Goal: Book appointment/travel/reservation

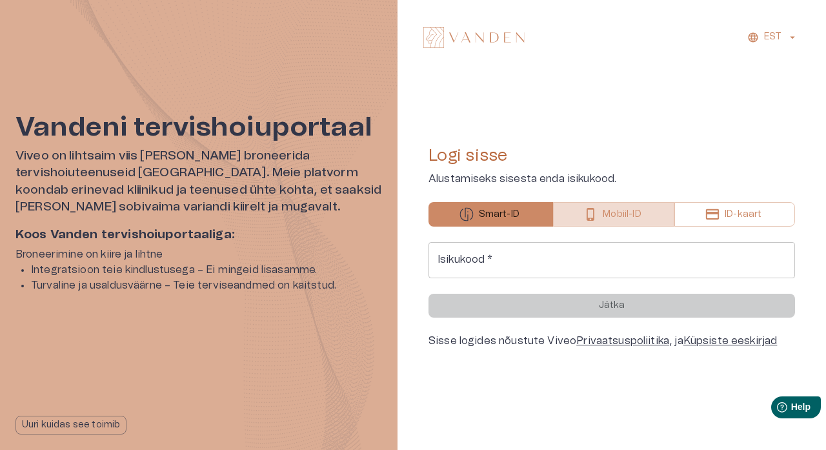
click at [629, 214] on p "Mobiil-ID" at bounding box center [622, 215] width 38 height 14
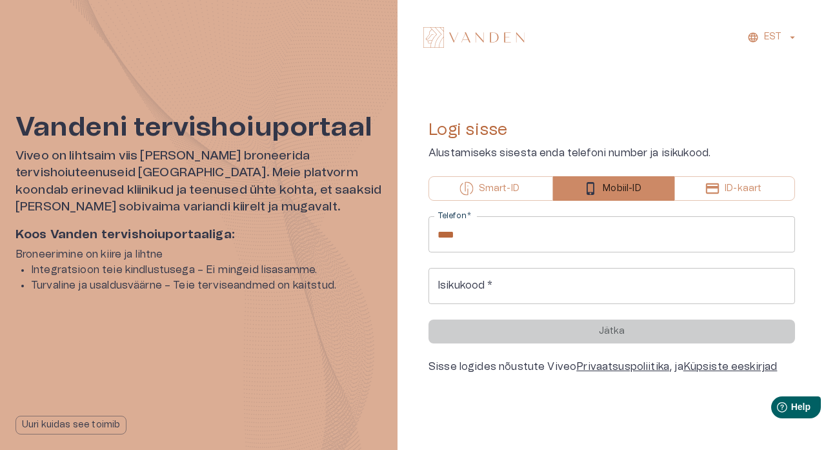
click at [579, 245] on input "****" at bounding box center [611, 234] width 366 height 36
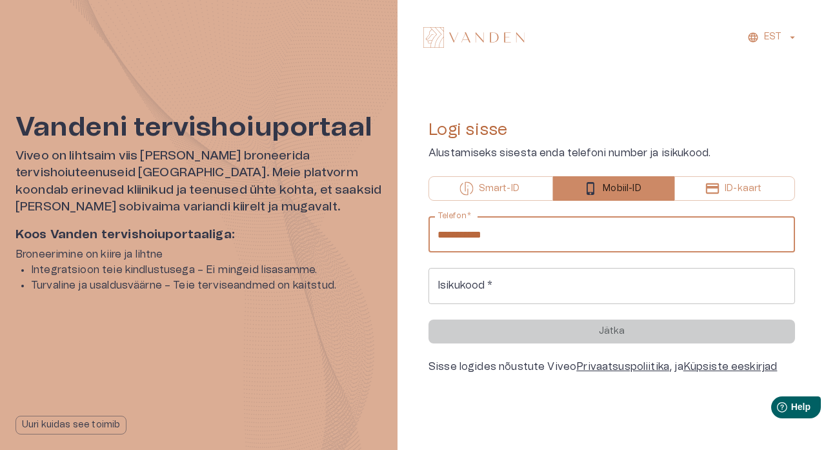
type input "**********"
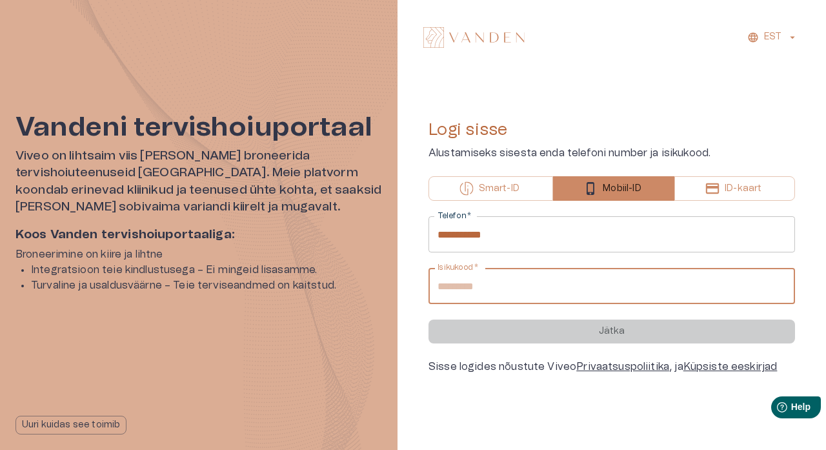
click at [574, 280] on input "Isikukood   *" at bounding box center [611, 286] width 366 height 36
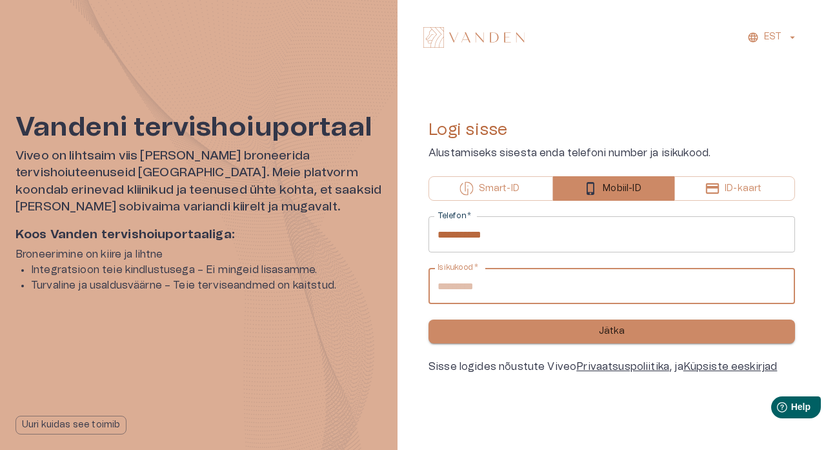
type input "**********"
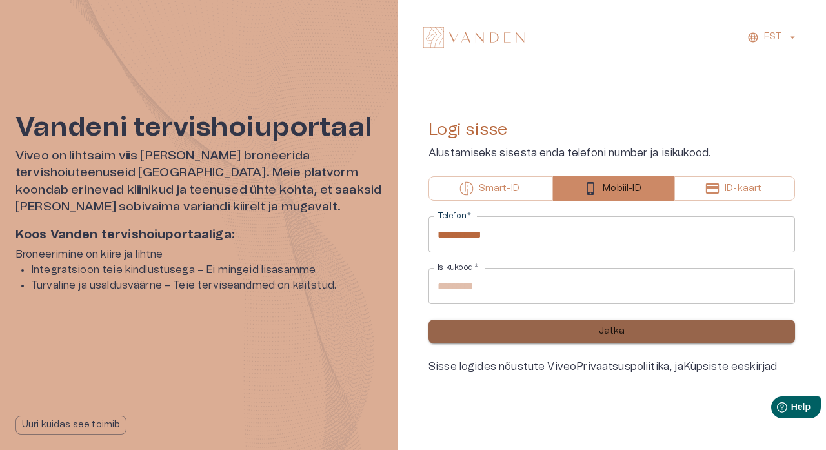
click at [602, 326] on p "Jätka" at bounding box center [612, 332] width 26 height 14
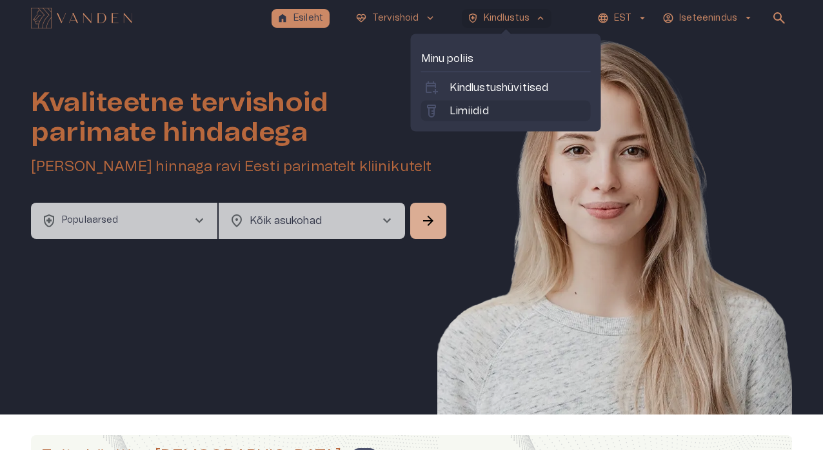
click at [479, 108] on p "Limiidid" at bounding box center [469, 110] width 39 height 15
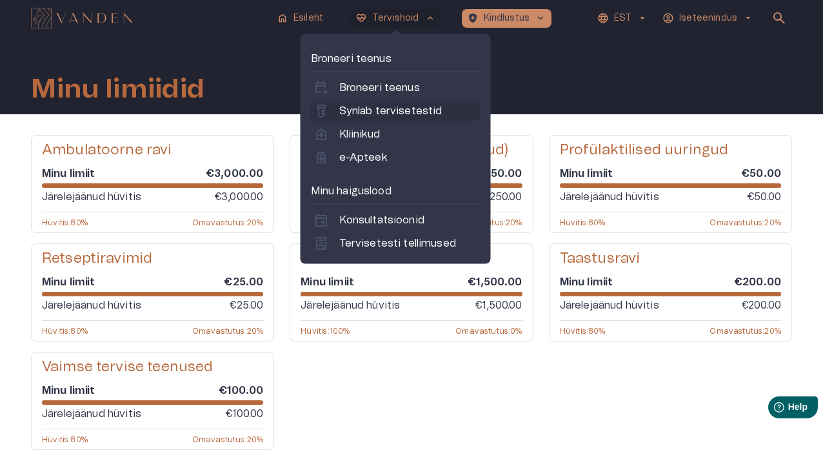
click at [386, 110] on p "Synlab tervisetestid" at bounding box center [390, 110] width 103 height 15
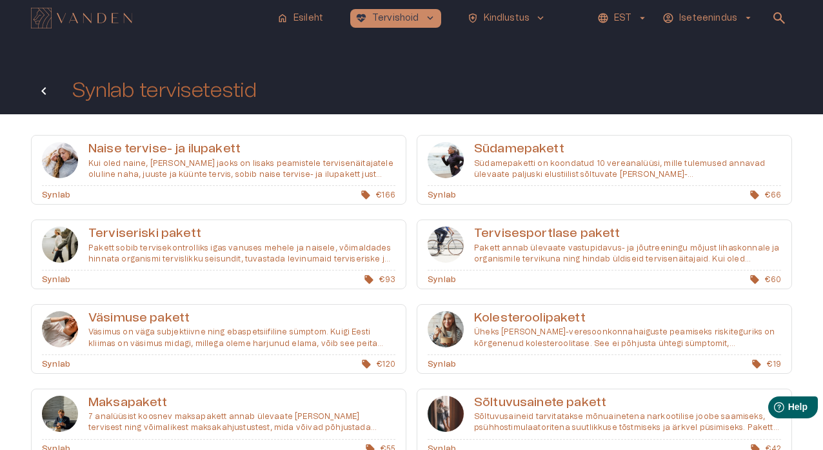
click at [48, 88] on icon "Tagasi" at bounding box center [43, 90] width 15 height 15
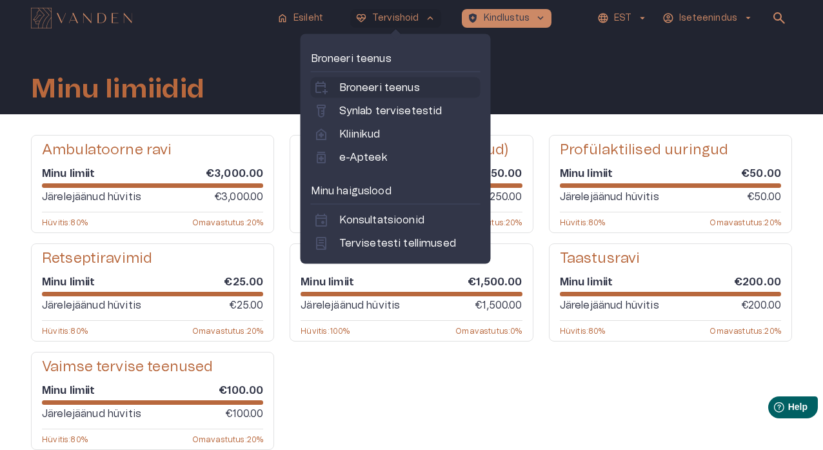
click at [398, 83] on p "Broneeri teenus" at bounding box center [379, 87] width 81 height 15
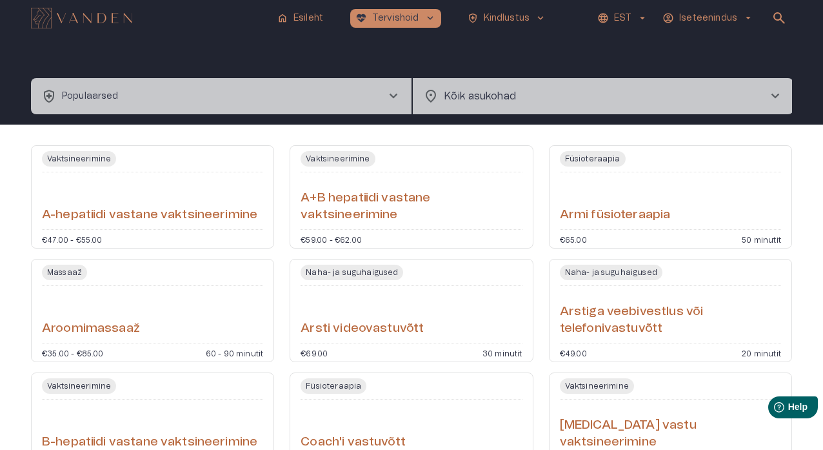
click at [395, 95] on span "chevron_right" at bounding box center [393, 95] width 15 height 15
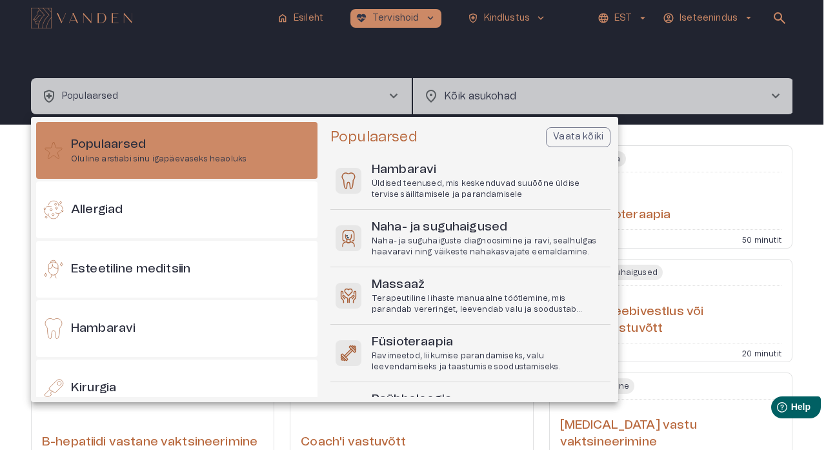
click at [395, 95] on div at bounding box center [413, 225] width 826 height 450
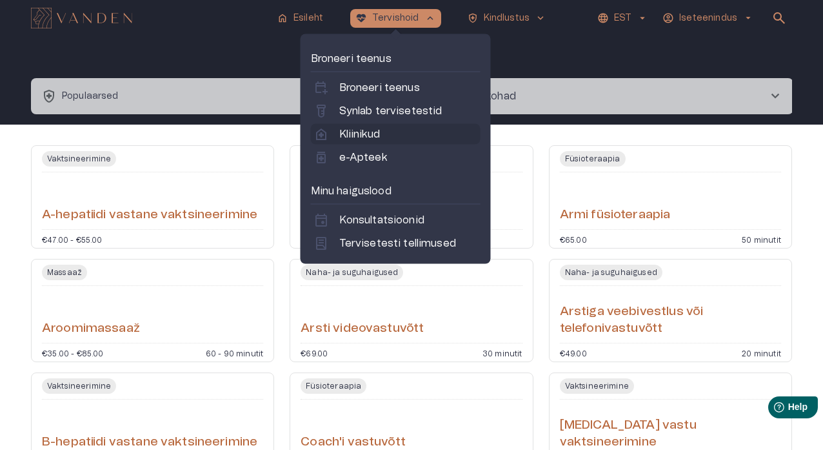
click at [379, 134] on p "Kliinikud" at bounding box center [359, 133] width 41 height 15
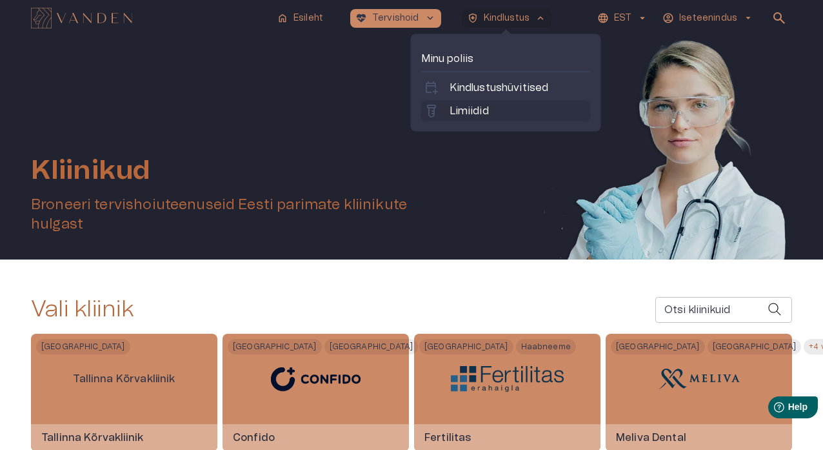
click at [487, 112] on p "Limiidid" at bounding box center [469, 110] width 39 height 15
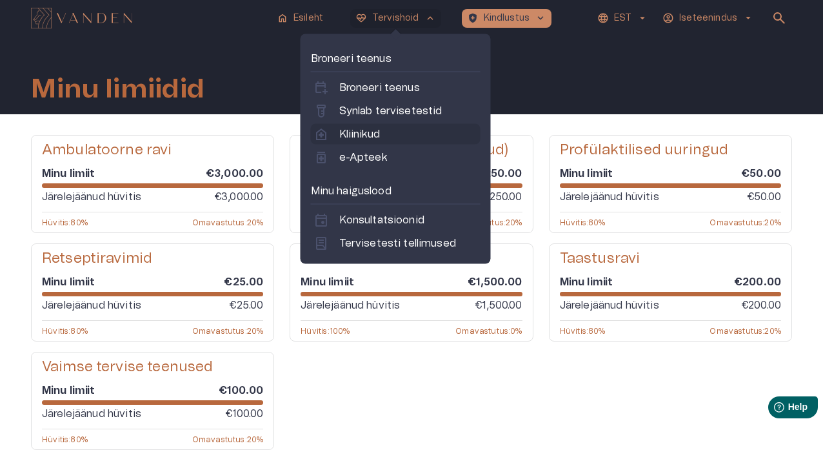
click at [377, 131] on p "Kliinikud" at bounding box center [359, 133] width 41 height 15
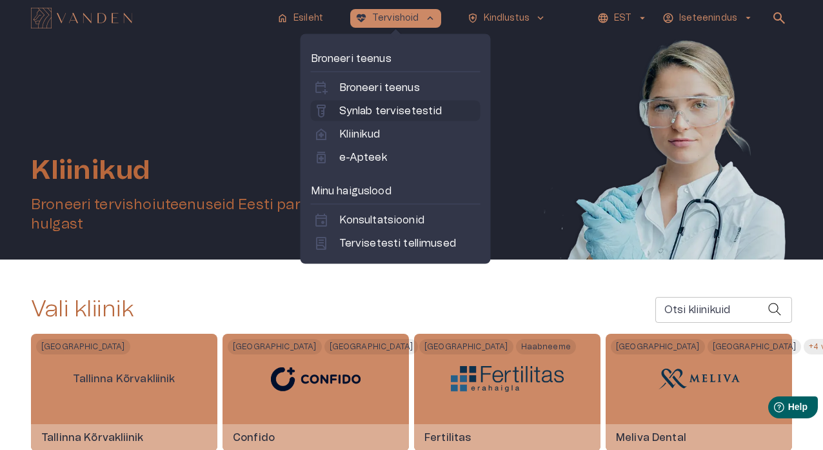
click at [392, 108] on p "Synlab tervisetestid" at bounding box center [390, 110] width 103 height 15
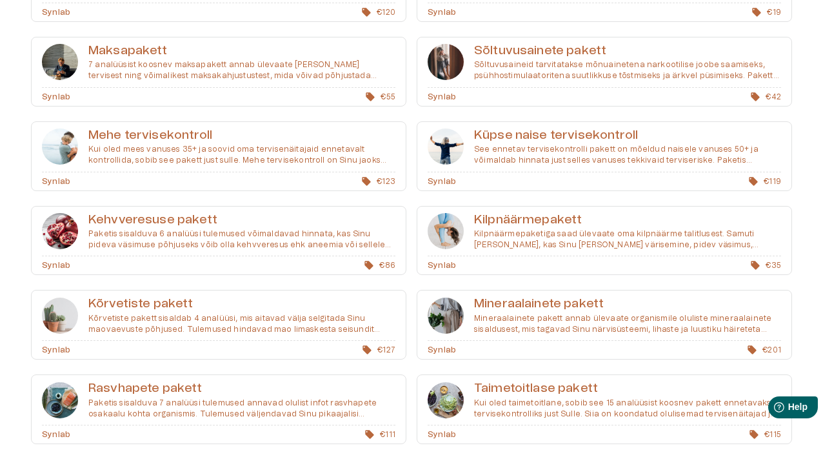
scroll to position [348, 0]
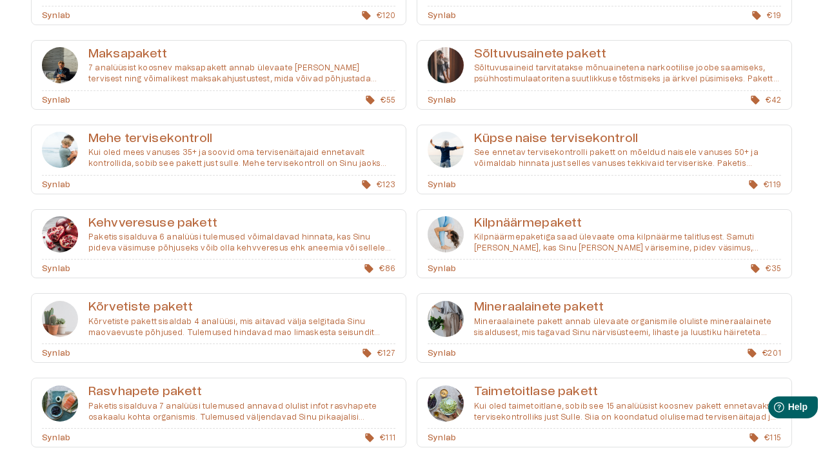
click at [395, 175] on div "Synlab € 123" at bounding box center [219, 184] width 374 height 18
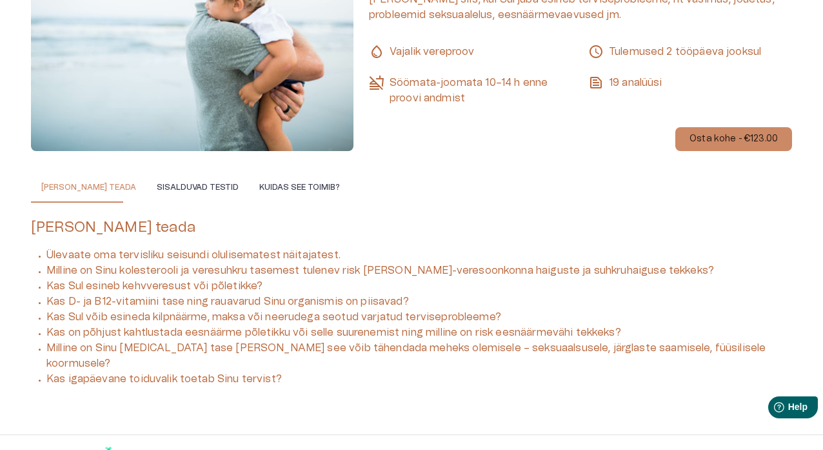
scroll to position [225, 0]
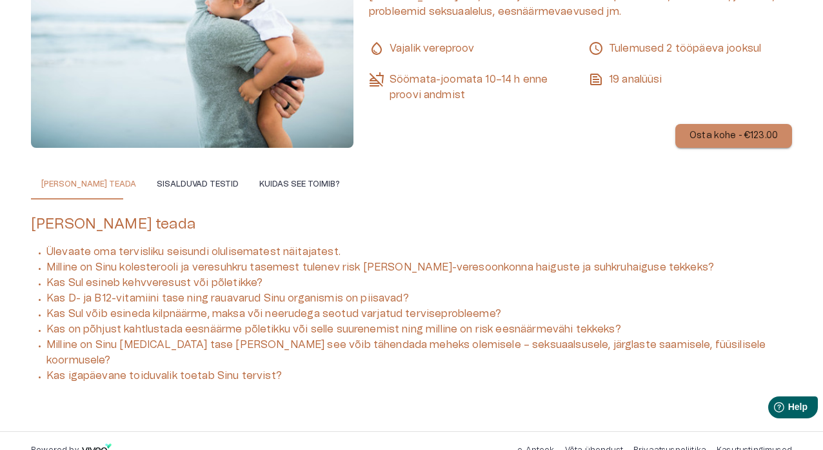
click at [670, 138] on p "Osta kohe - €123.00" at bounding box center [734, 136] width 88 height 14
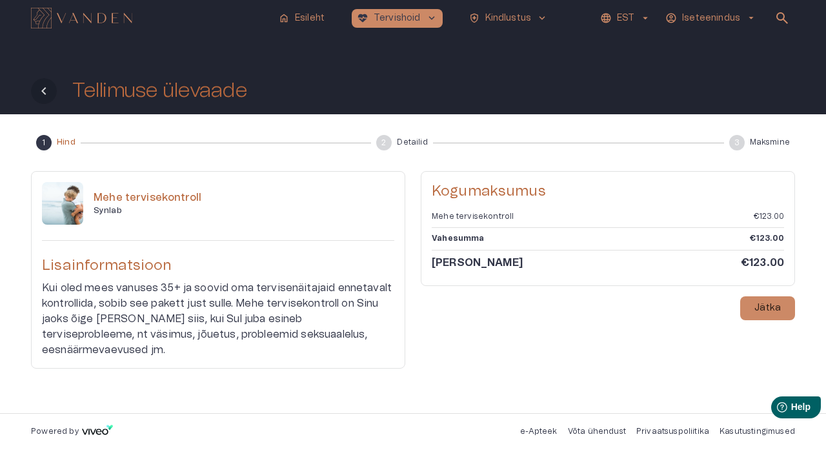
click at [45, 95] on icon "Tagasi" at bounding box center [43, 90] width 15 height 15
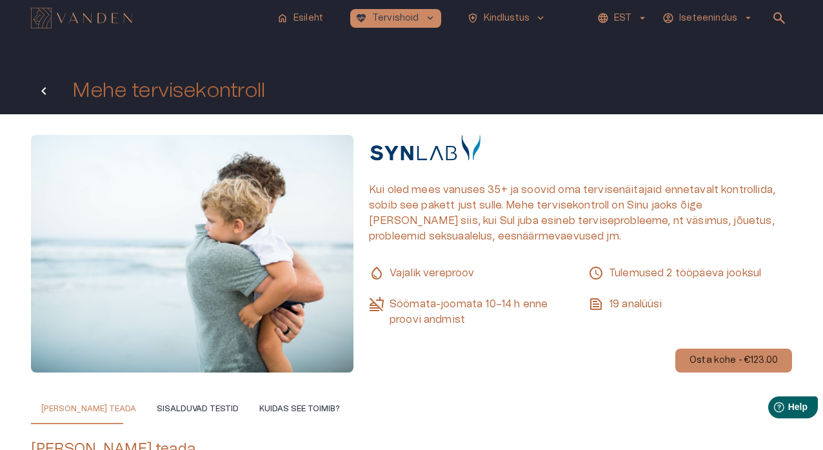
click at [42, 94] on icon "Tagasi" at bounding box center [43, 90] width 15 height 15
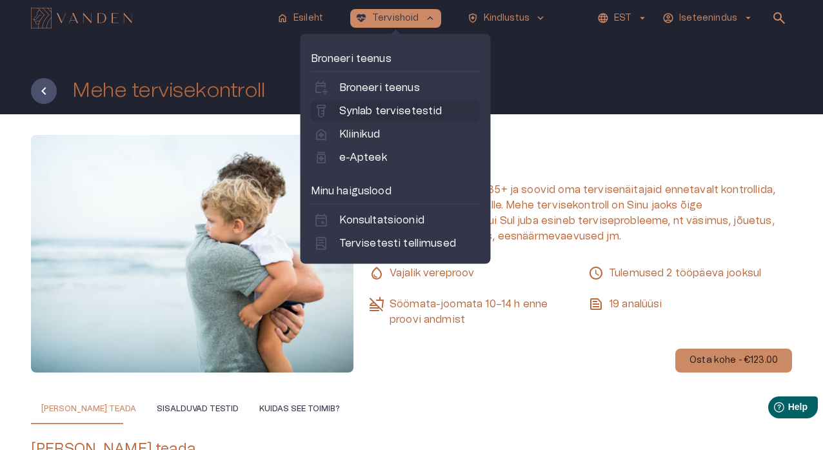
click at [398, 117] on p "Synlab tervisetestid" at bounding box center [390, 110] width 103 height 15
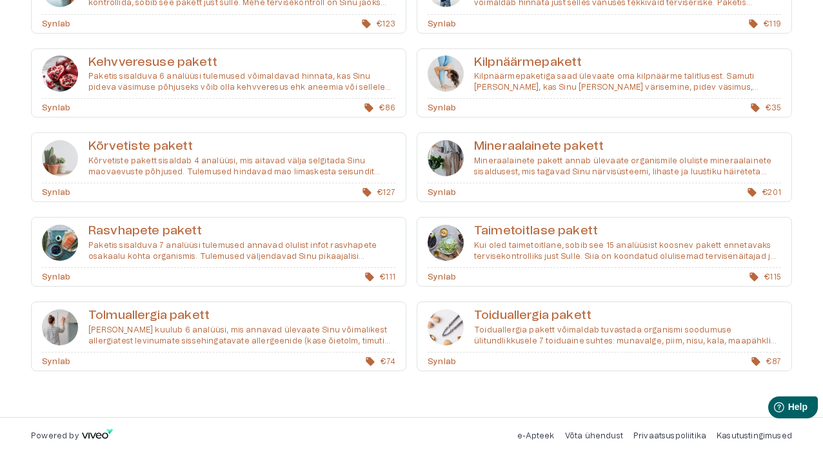
scroll to position [508, 0]
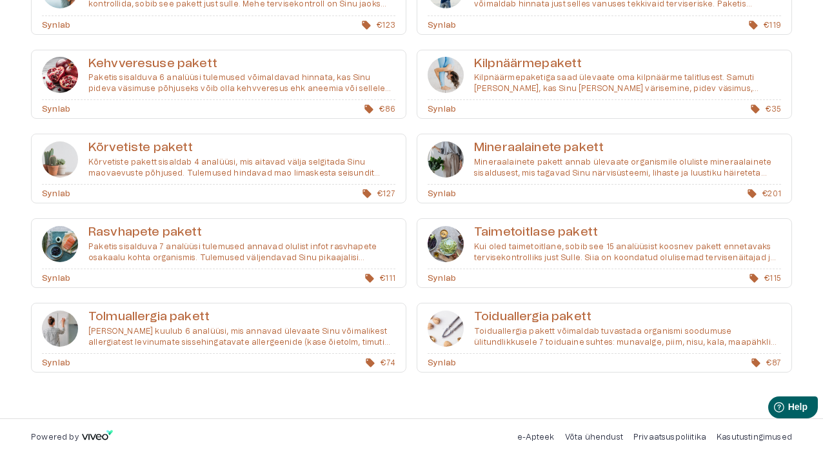
click at [528, 317] on h6 "Toiduallergia pakett" at bounding box center [627, 316] width 307 height 17
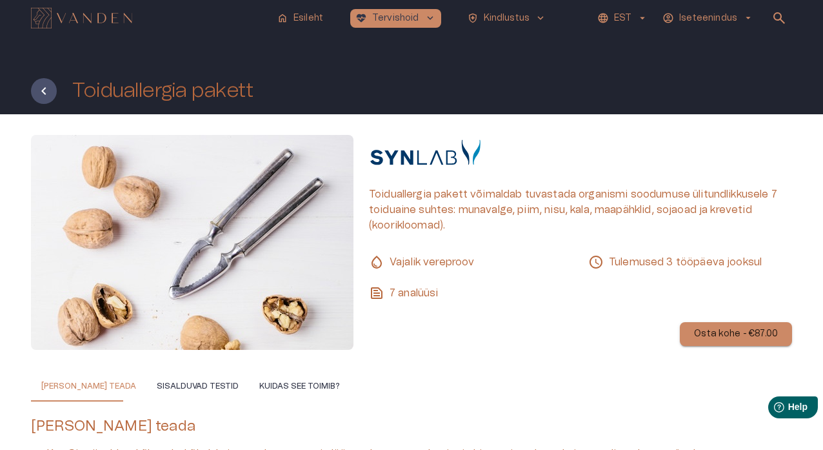
click at [670, 330] on p "Osta kohe - €87.00" at bounding box center [736, 334] width 84 height 14
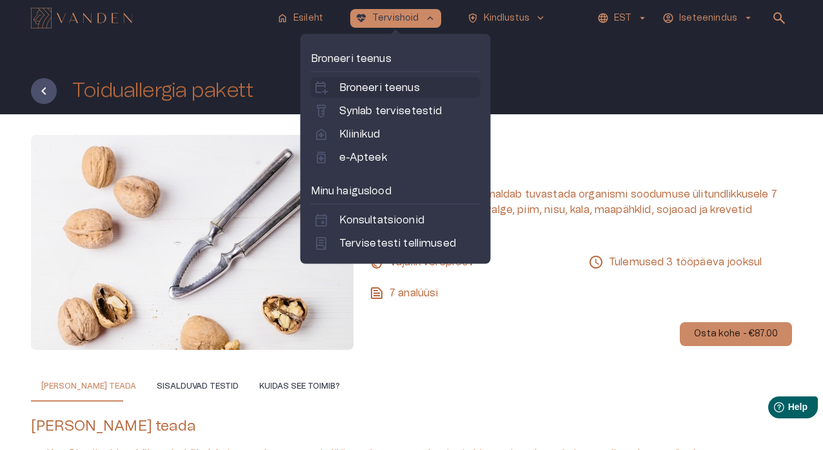
click at [401, 95] on div "calendar_add_on Broneeri teenus" at bounding box center [396, 87] width 170 height 21
click at [407, 90] on p "Broneeri teenus" at bounding box center [379, 87] width 81 height 15
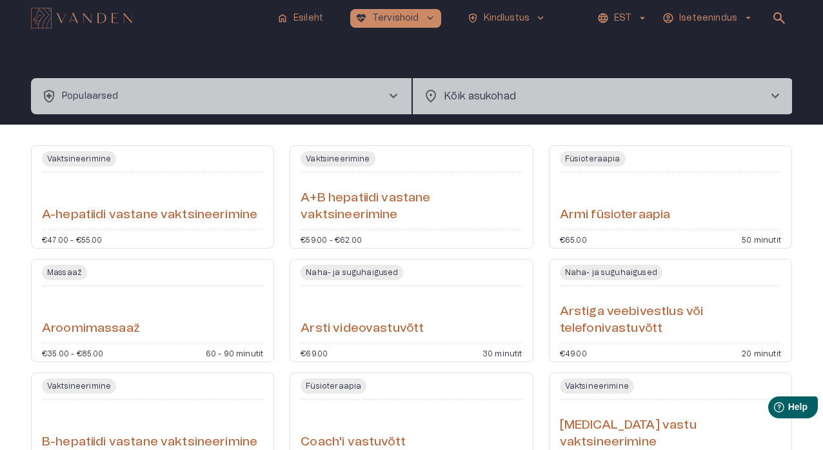
click at [390, 89] on span "chevron_right" at bounding box center [393, 95] width 15 height 15
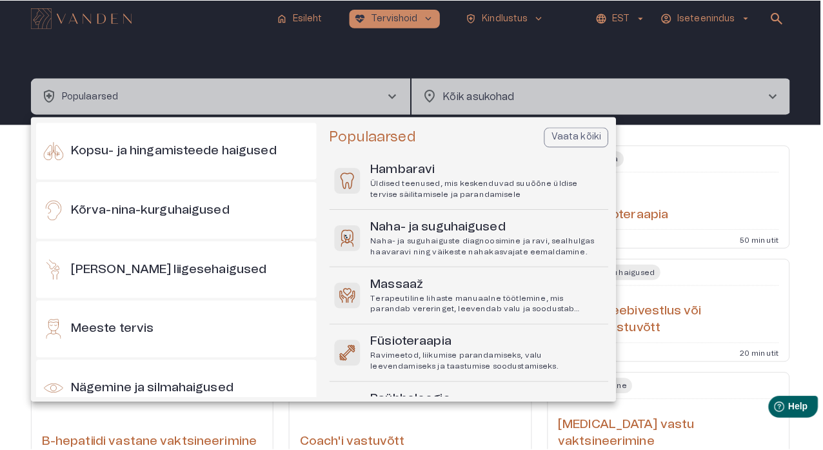
scroll to position [209, 0]
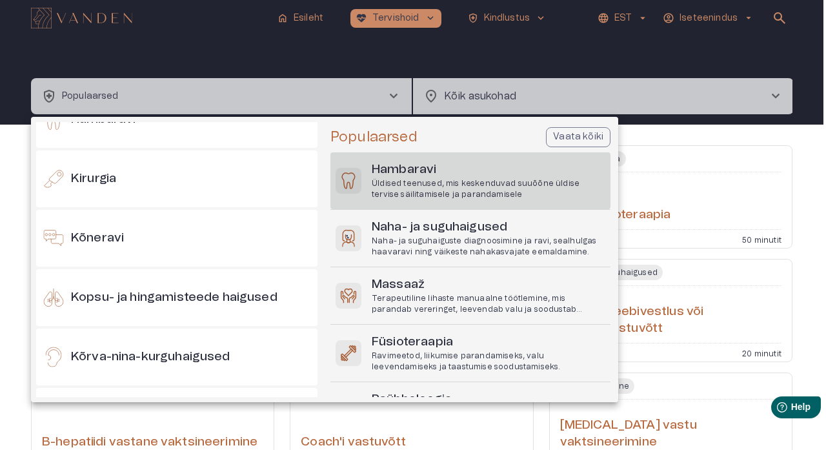
click at [426, 179] on p "Üldised teenused, mis keskenduvad suuõõne üldise tervise säilitamisele ja paran…" at bounding box center [489, 189] width 234 height 22
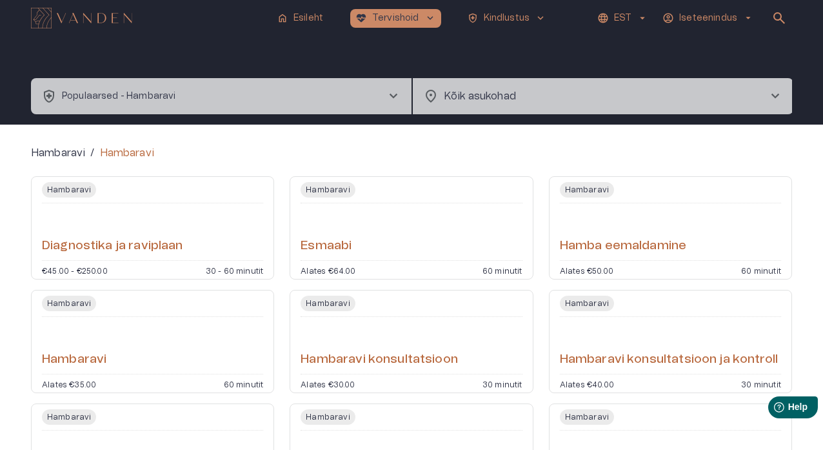
click at [670, 101] on span "chevron_right" at bounding box center [775, 95] width 15 height 15
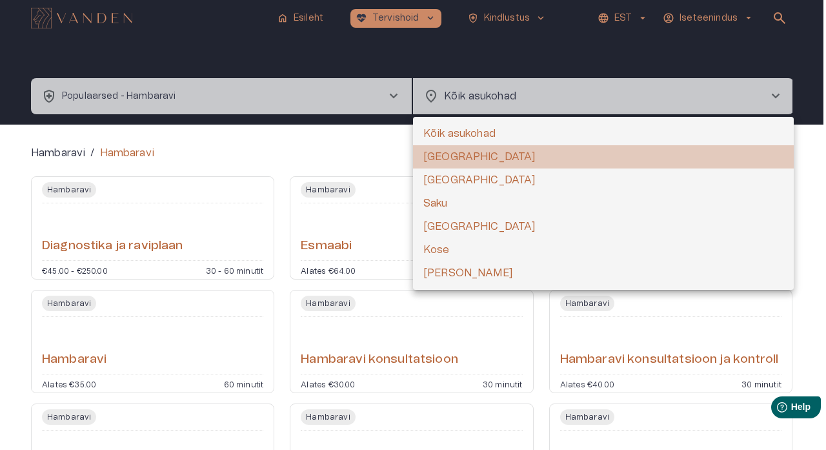
click at [484, 162] on li "[GEOGRAPHIC_DATA]" at bounding box center [603, 156] width 381 height 23
type input "**********"
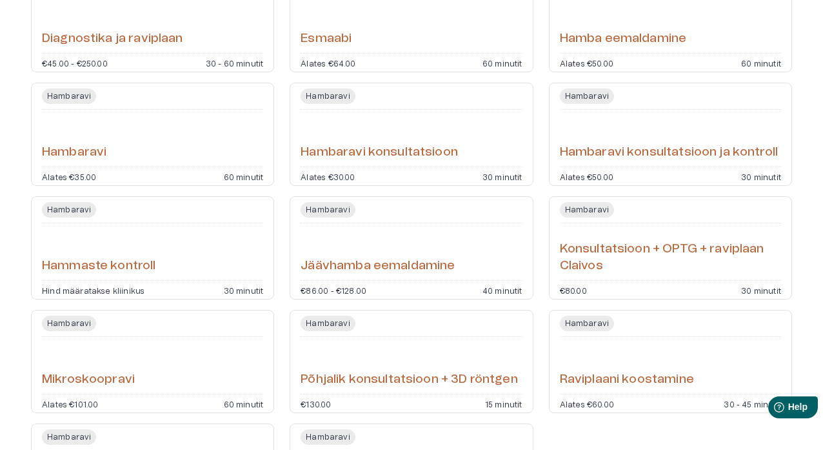
scroll to position [211, 0]
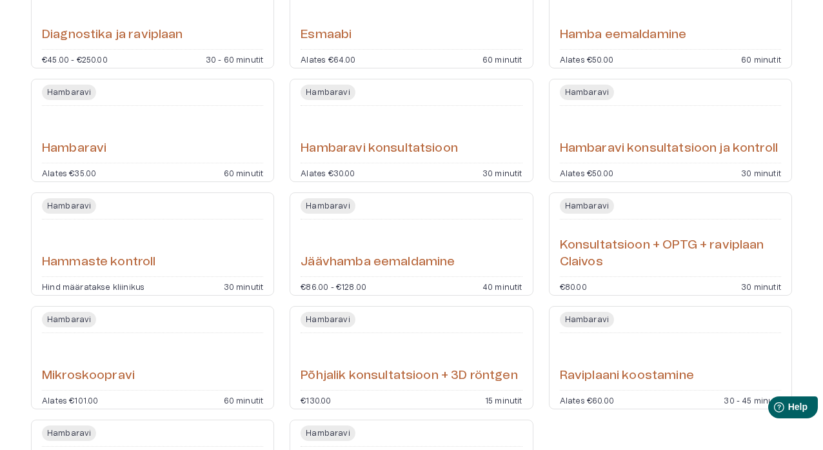
click at [123, 155] on div "Hambaravi" at bounding box center [152, 134] width 221 height 46
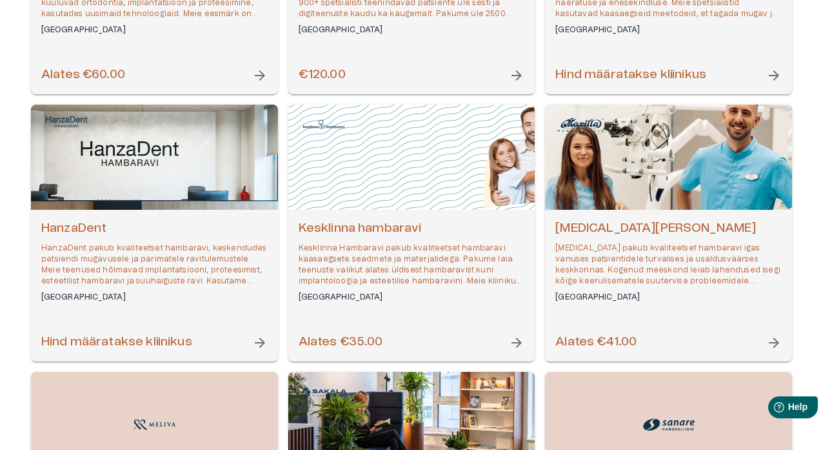
scroll to position [360, 0]
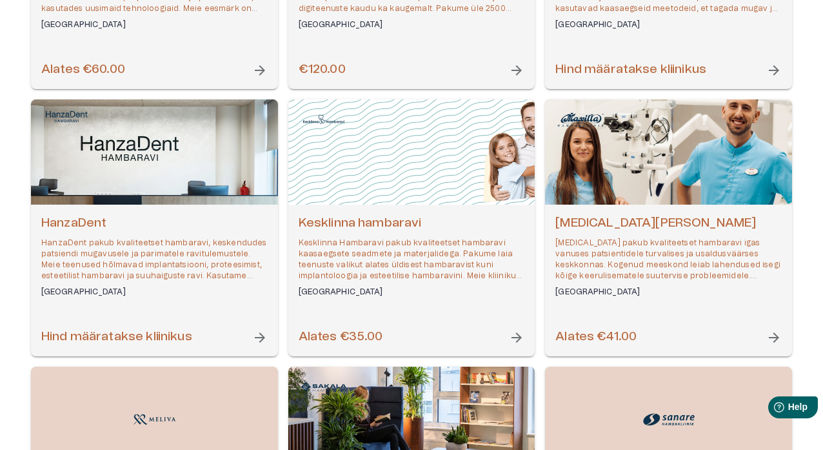
click at [515, 343] on span "arrow_forward" at bounding box center [516, 337] width 15 height 15
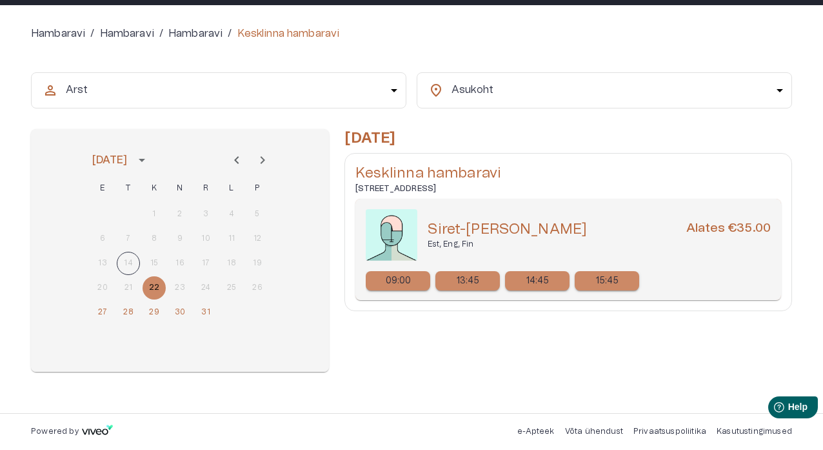
scroll to position [109, 0]
click at [549, 281] on div "14:45" at bounding box center [537, 280] width 65 height 19
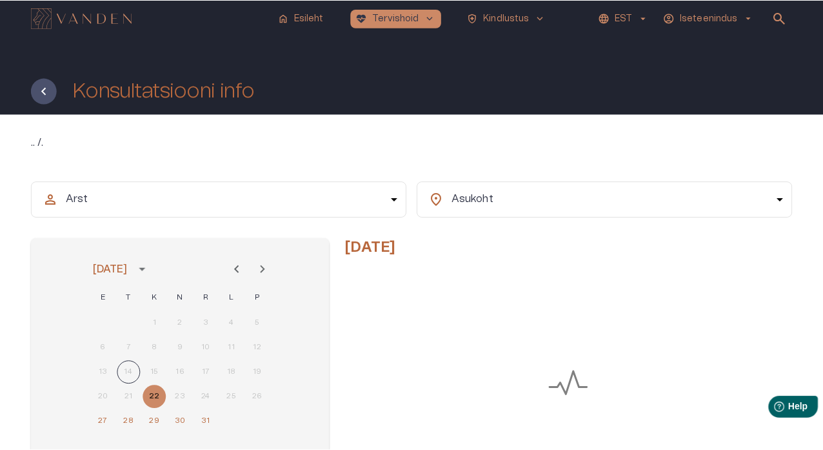
scroll to position [109, 0]
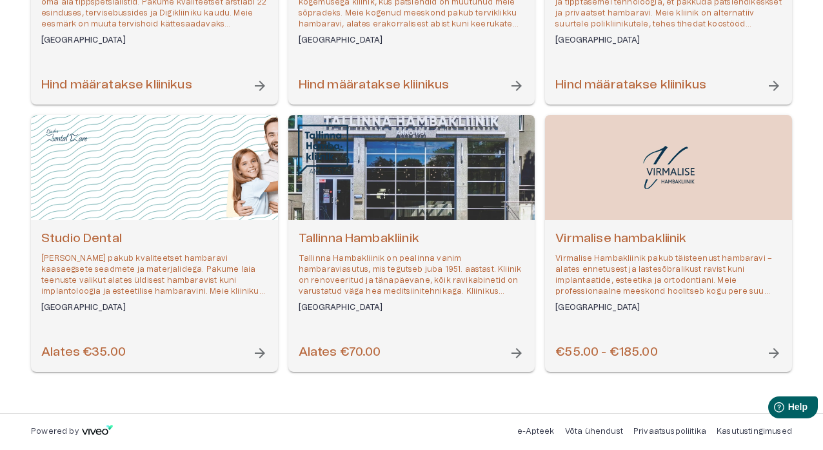
scroll to position [879, 0]
click at [519, 354] on span "arrow_forward" at bounding box center [516, 352] width 15 height 15
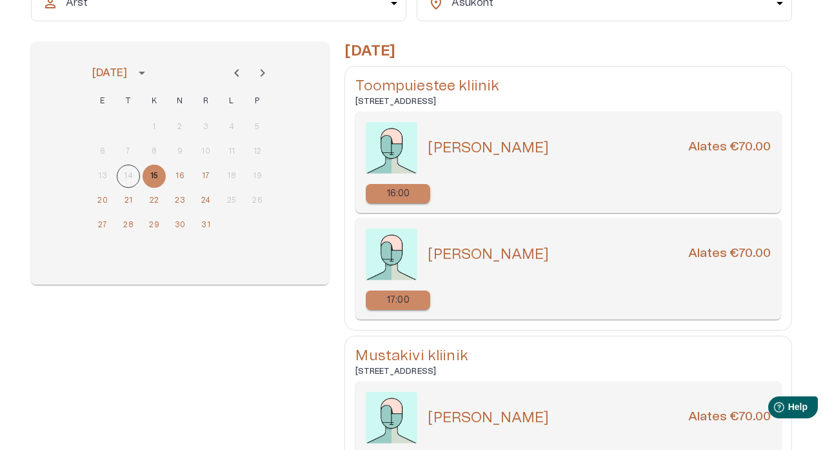
scroll to position [197, 0]
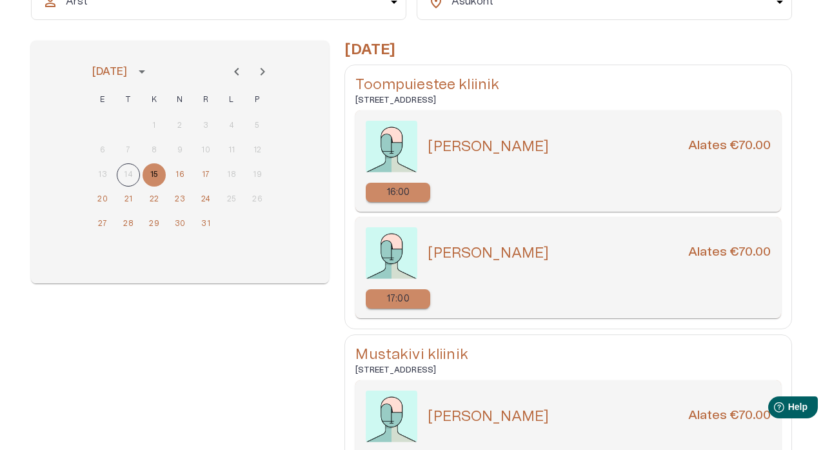
click at [422, 296] on div "17:00" at bounding box center [398, 298] width 65 height 19
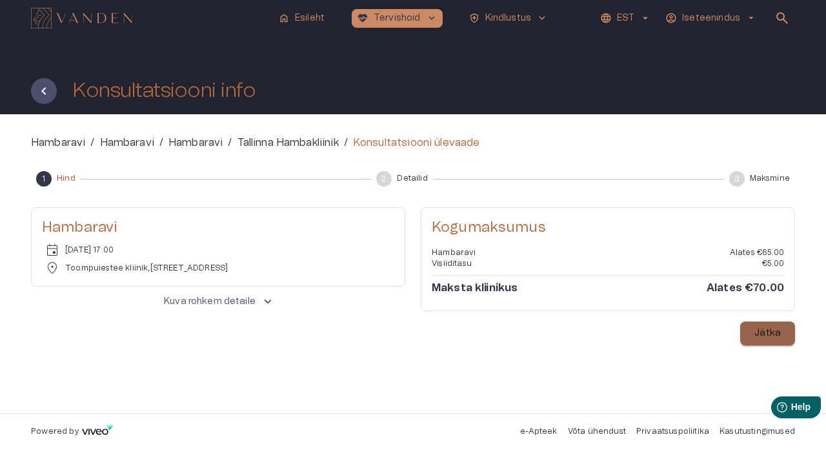
click at [670, 334] on p "Jätka" at bounding box center [767, 333] width 26 height 14
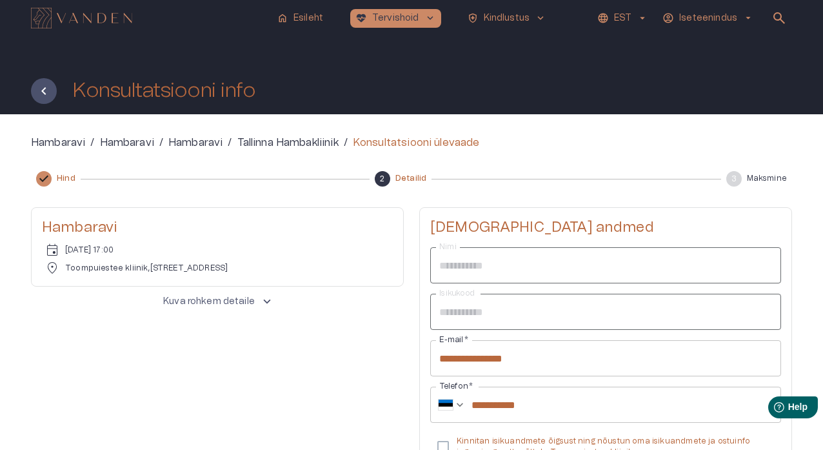
scroll to position [132, 0]
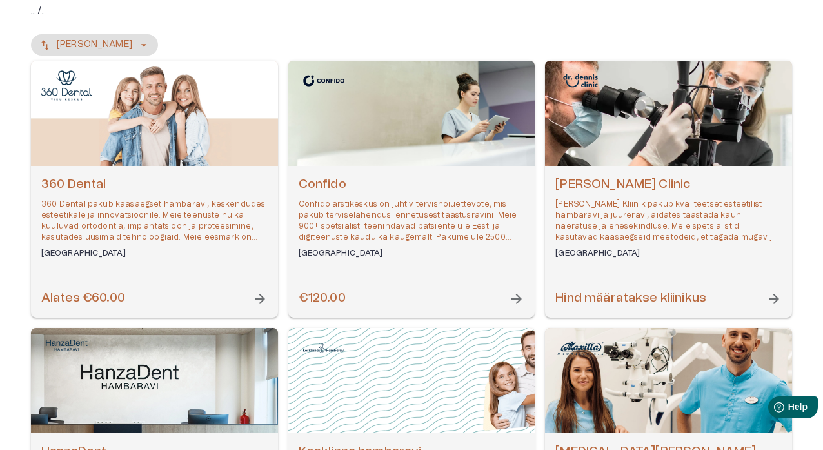
scroll to position [879, 0]
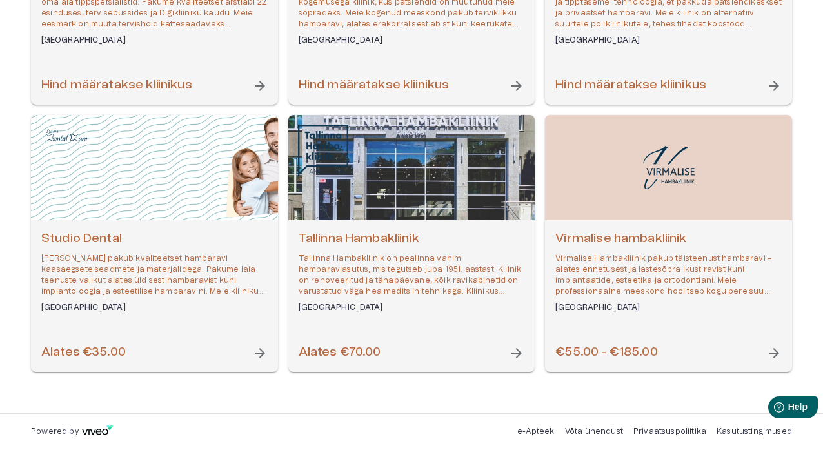
click at [670, 355] on span "arrow_forward" at bounding box center [773, 352] width 15 height 15
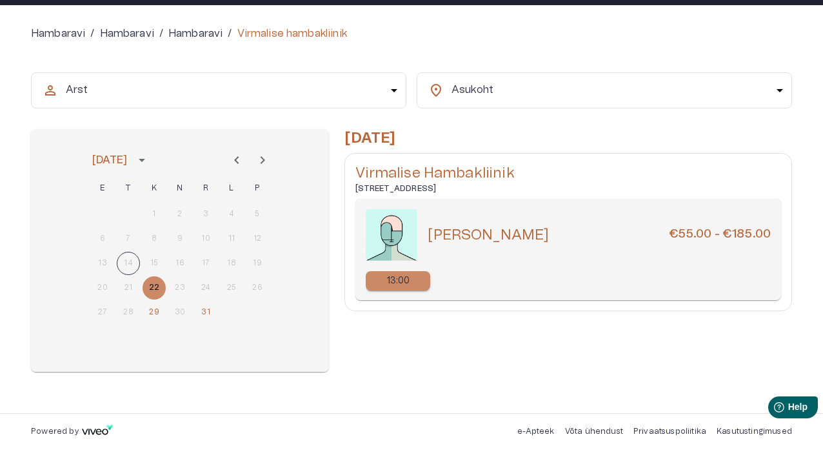
scroll to position [109, 0]
click at [403, 283] on p "13:00" at bounding box center [398, 281] width 23 height 14
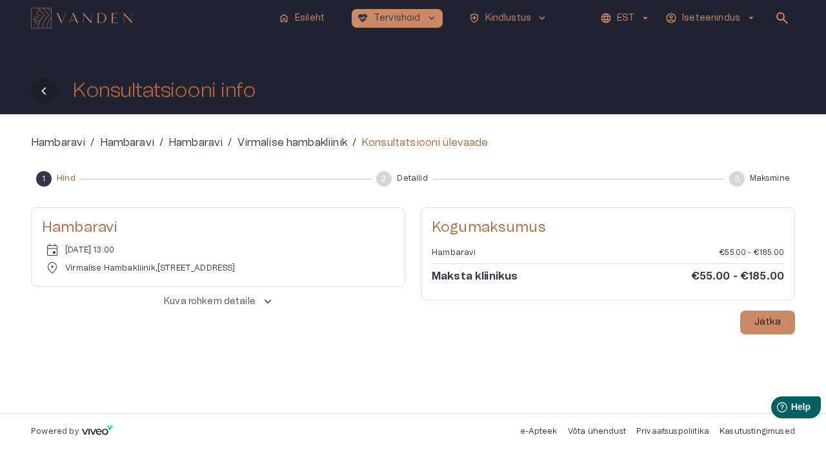
click at [40, 88] on icon "Tagasi" at bounding box center [43, 90] width 15 height 15
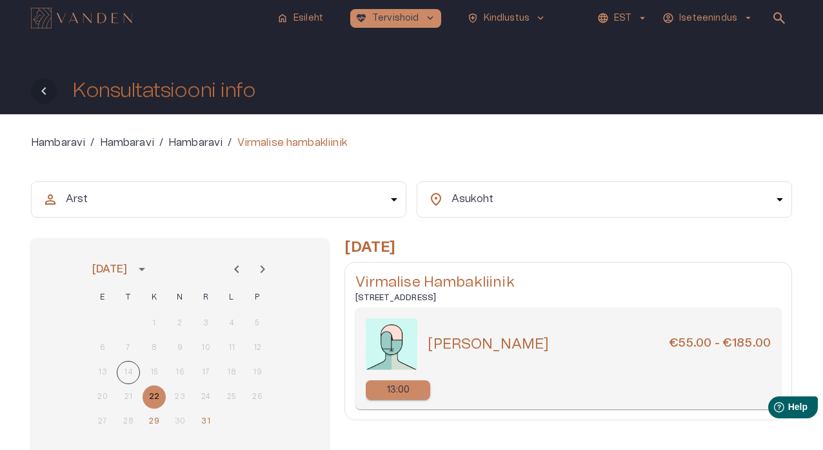
click at [43, 90] on icon "Tagasi" at bounding box center [43, 91] width 5 height 8
click at [46, 95] on icon "Tagasi" at bounding box center [43, 90] width 15 height 15
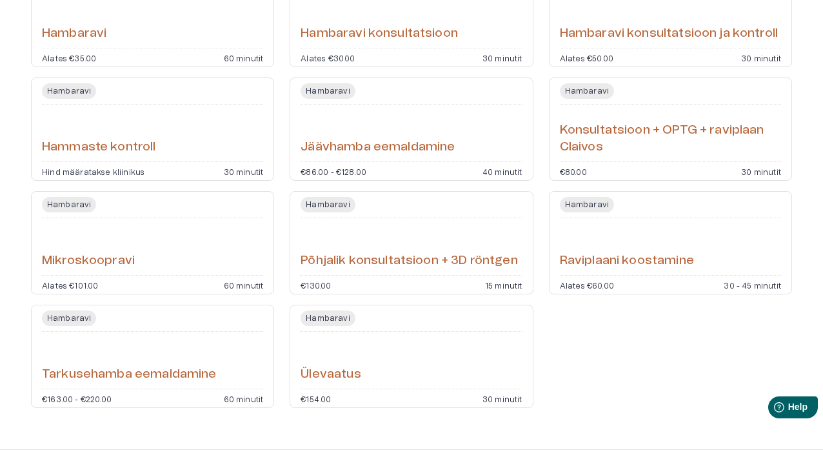
scroll to position [330, 0]
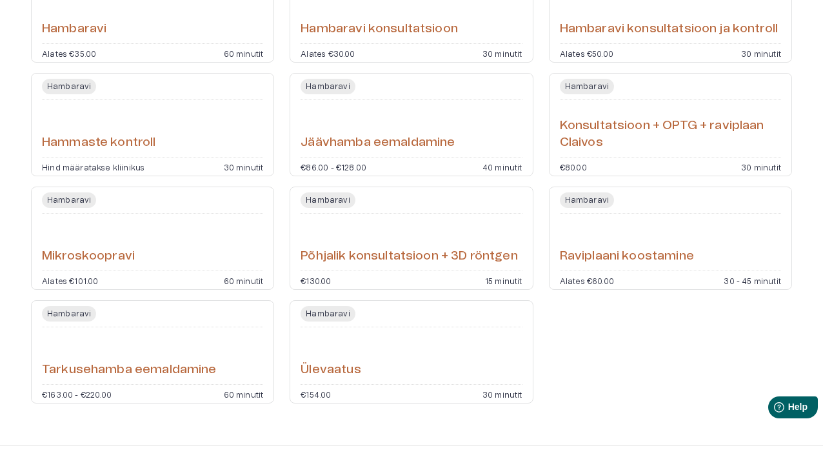
click at [487, 263] on h6 "Põhjalik konsultatsioon + 3D röntgen" at bounding box center [409, 256] width 217 height 17
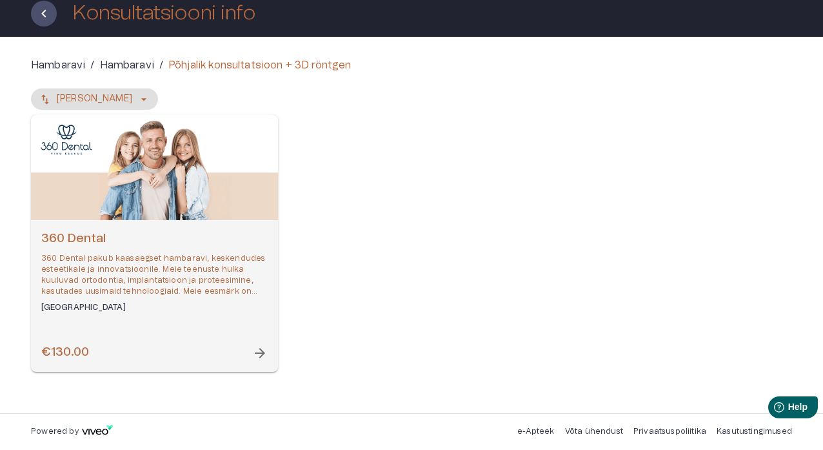
scroll to position [77, 0]
click at [261, 350] on span "arrow_forward" at bounding box center [259, 352] width 15 height 15
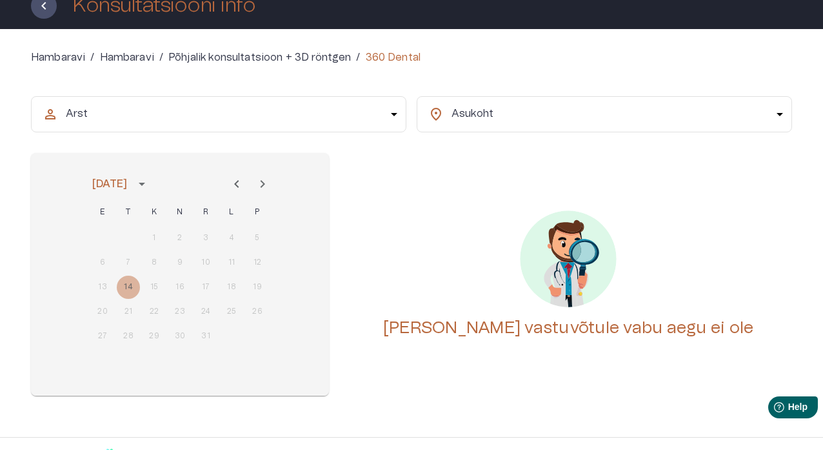
scroll to position [38, 0]
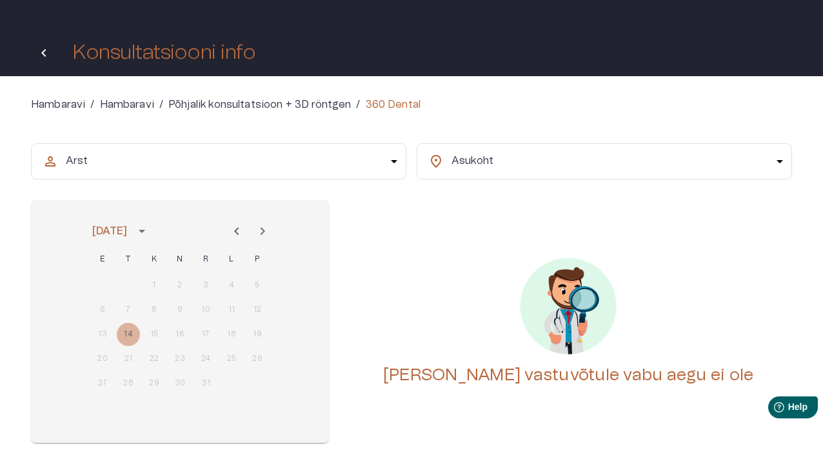
click at [50, 54] on icon "Tagasi" at bounding box center [43, 52] width 15 height 15
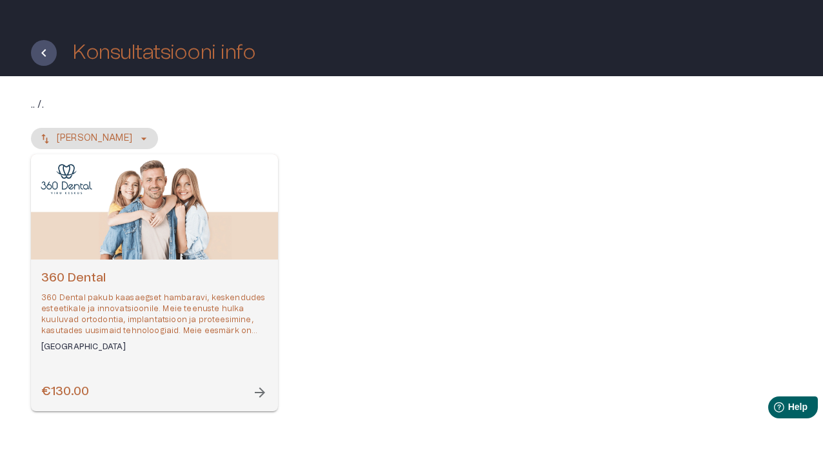
scroll to position [77, 0]
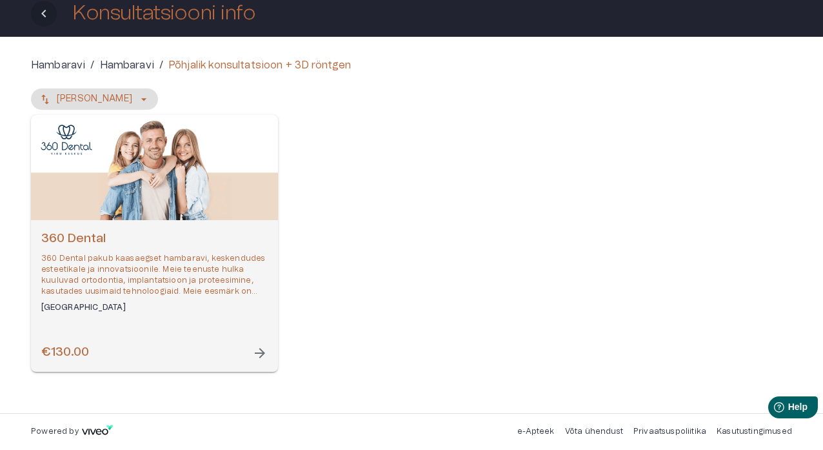
click at [50, 20] on icon "Tagasi" at bounding box center [43, 13] width 15 height 15
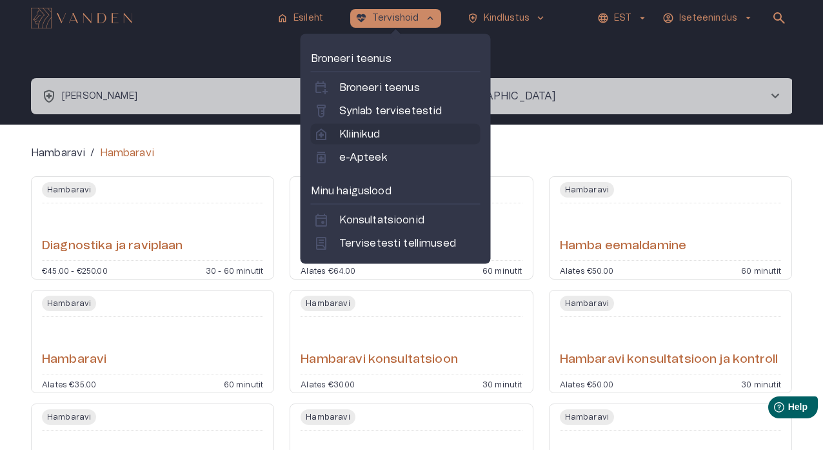
click at [396, 136] on link "home_health Kliinikud" at bounding box center [396, 133] width 165 height 15
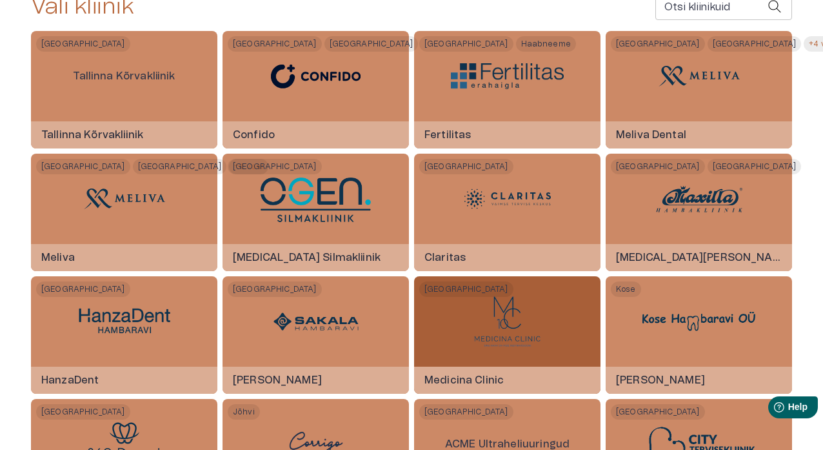
scroll to position [305, 0]
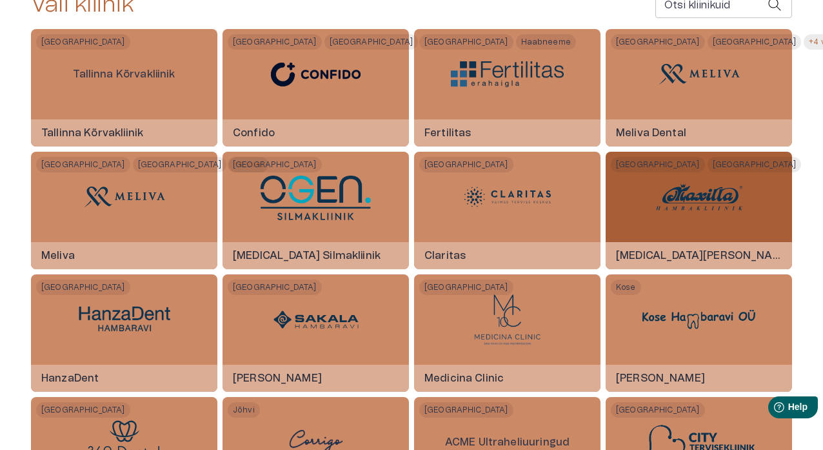
click at [670, 251] on h6 "[MEDICAL_DATA][PERSON_NAME]" at bounding box center [699, 255] width 186 height 35
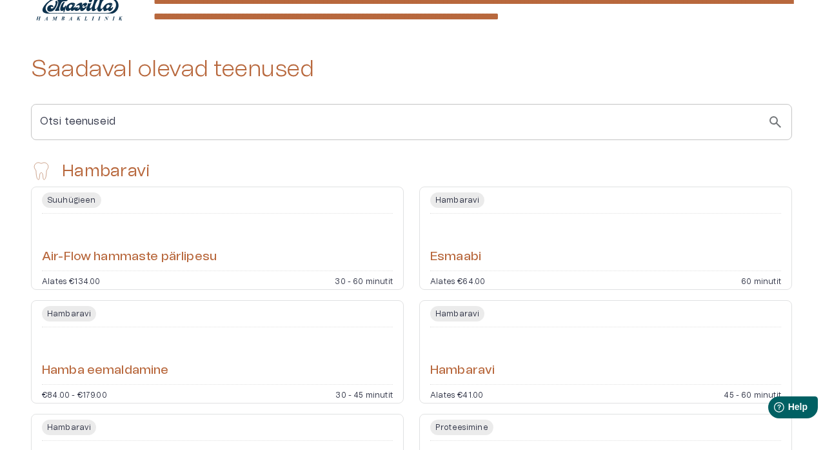
scroll to position [341, 0]
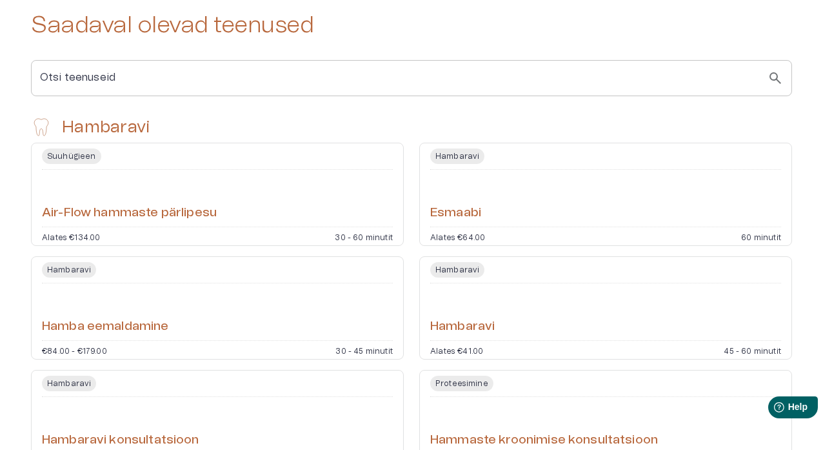
click at [633, 244] on div "[PERSON_NAME] Alates €64.00 60 minutit" at bounding box center [605, 194] width 373 height 103
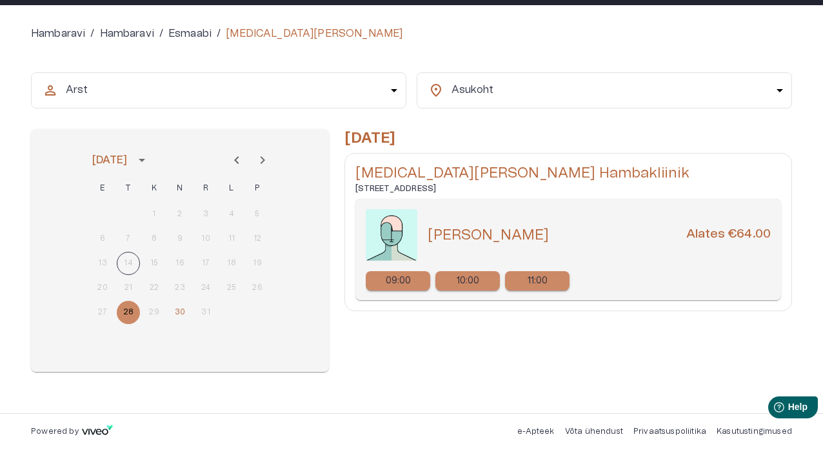
scroll to position [109, 0]
click at [544, 283] on p "11:00" at bounding box center [538, 281] width 21 height 14
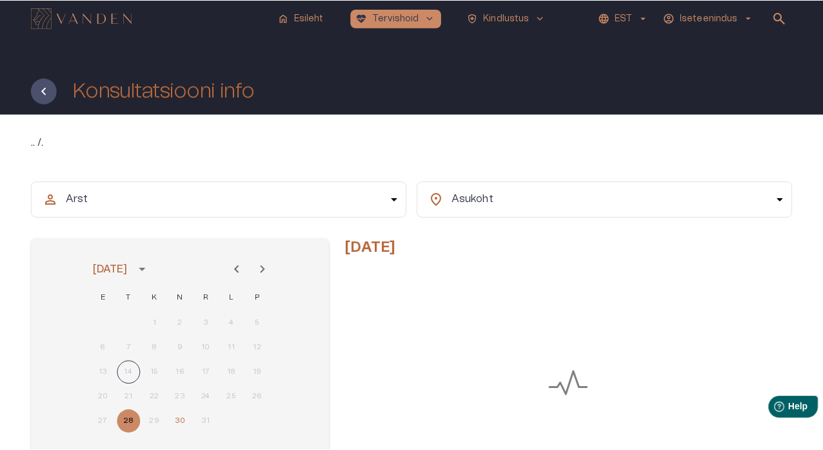
scroll to position [109, 0]
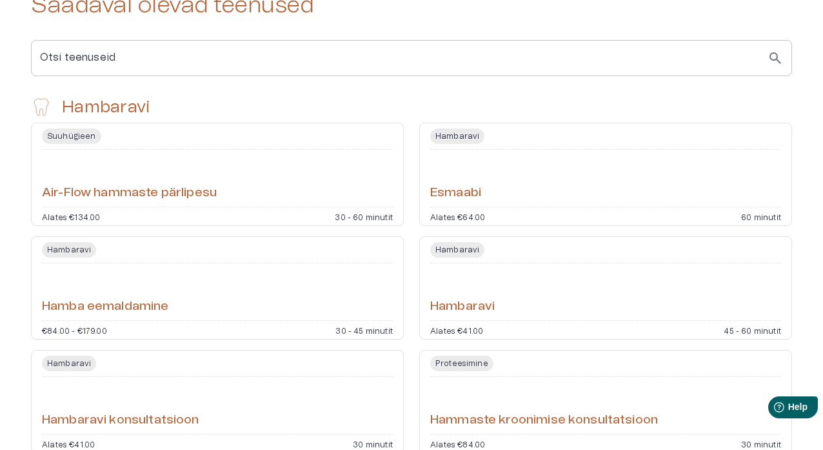
scroll to position [363, 0]
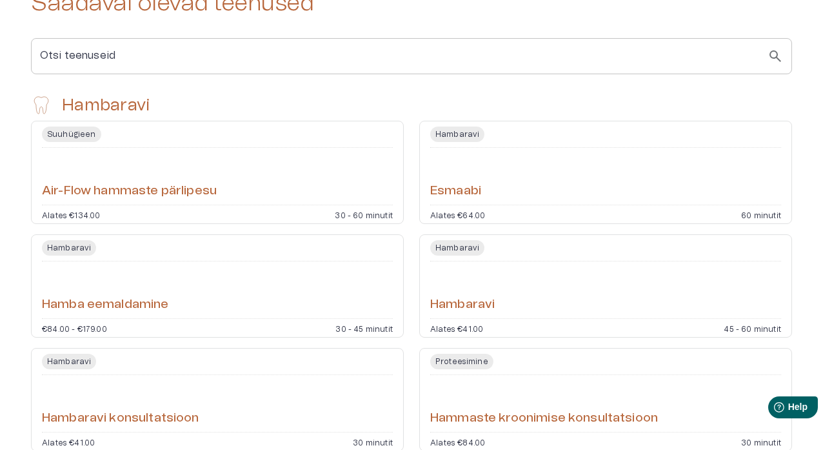
click at [197, 200] on h6 "Air-Flow hammaste pärlipesu" at bounding box center [129, 191] width 175 height 17
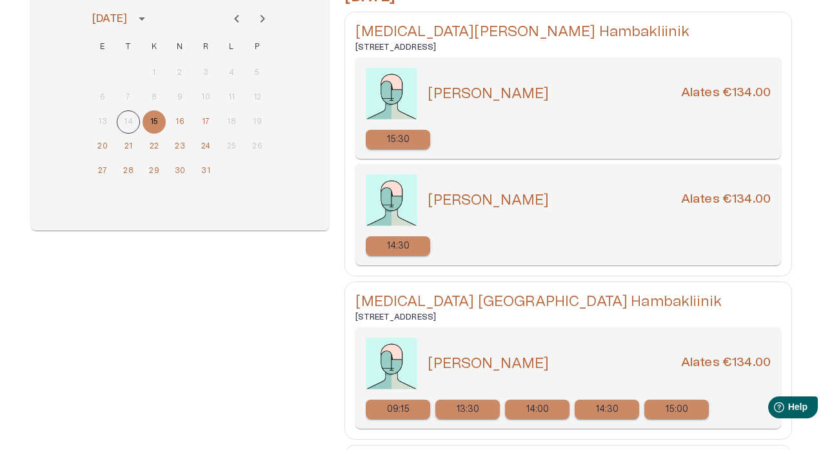
scroll to position [252, 0]
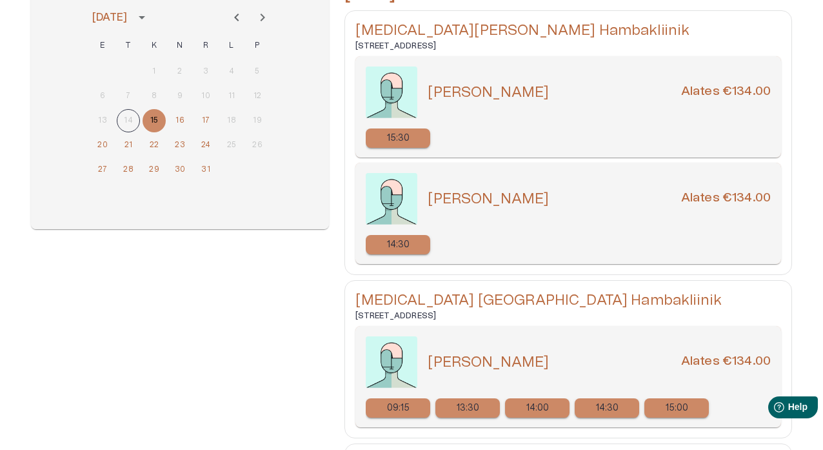
click at [423, 242] on div "14:30" at bounding box center [398, 244] width 65 height 19
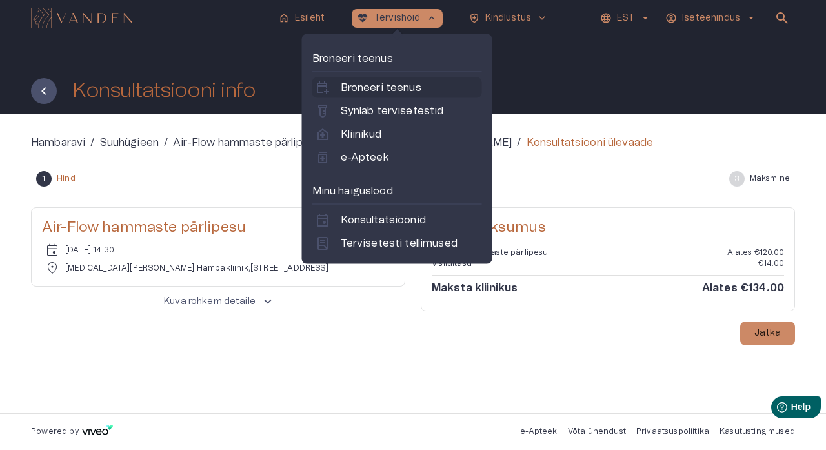
click at [383, 85] on p "Broneeri teenus" at bounding box center [381, 87] width 81 height 15
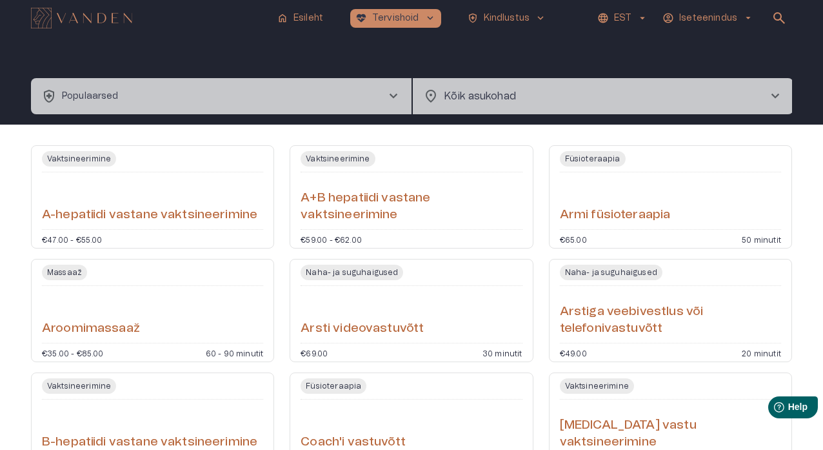
click at [389, 94] on span "chevron_right" at bounding box center [393, 95] width 15 height 15
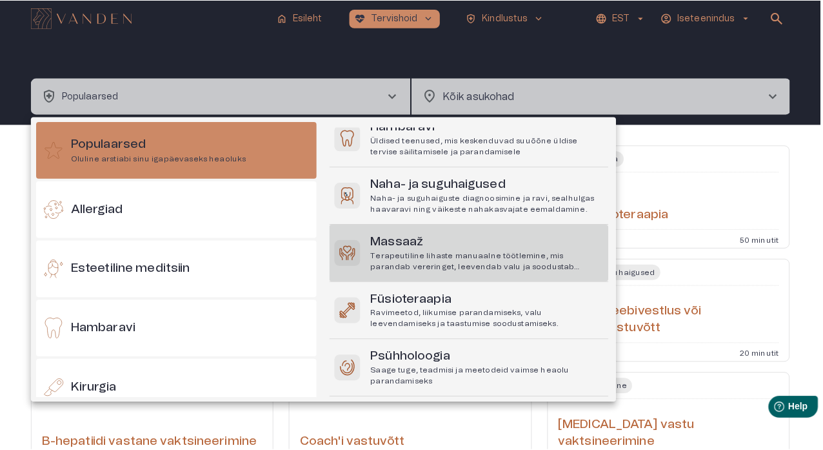
scroll to position [48, 0]
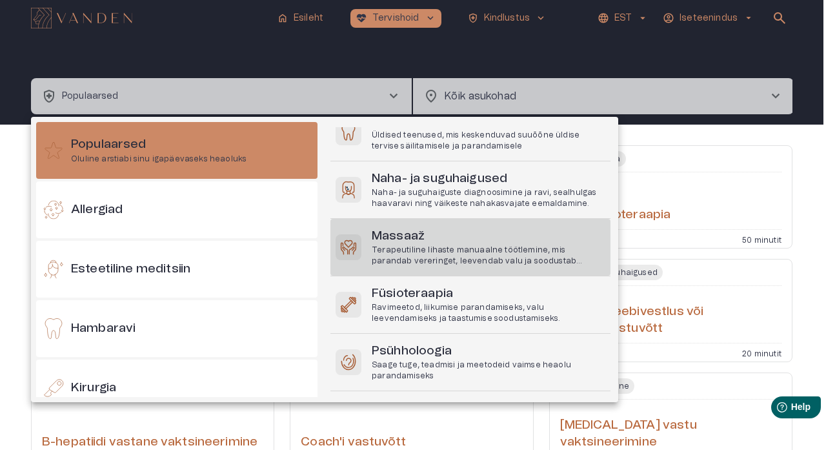
click at [501, 245] on p "Terapeutiline lihaste manuaalne töötlemine, mis parandab vereringet, leevendab …" at bounding box center [489, 256] width 234 height 22
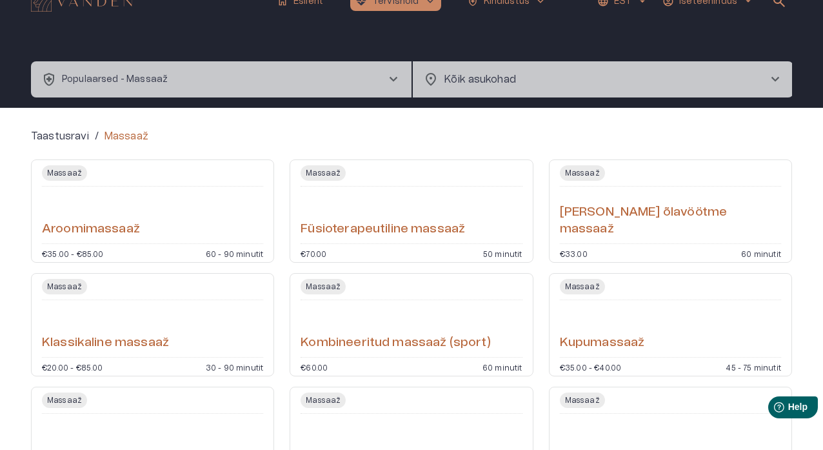
scroll to position [18, 0]
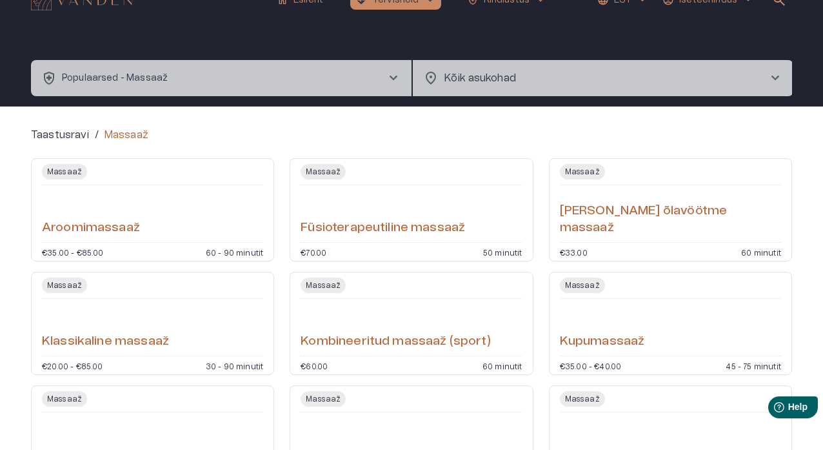
click at [476, 250] on div "€70.00 50 minutit" at bounding box center [411, 252] width 221 height 8
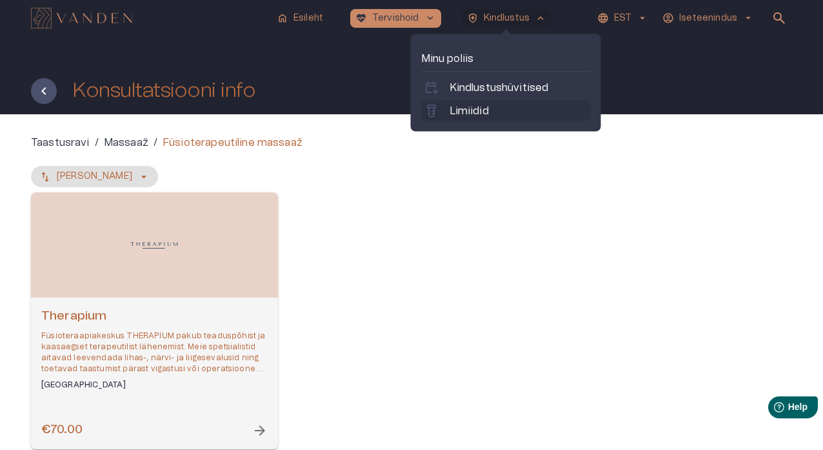
click at [515, 112] on link "labs Limiidid" at bounding box center [506, 110] width 165 height 15
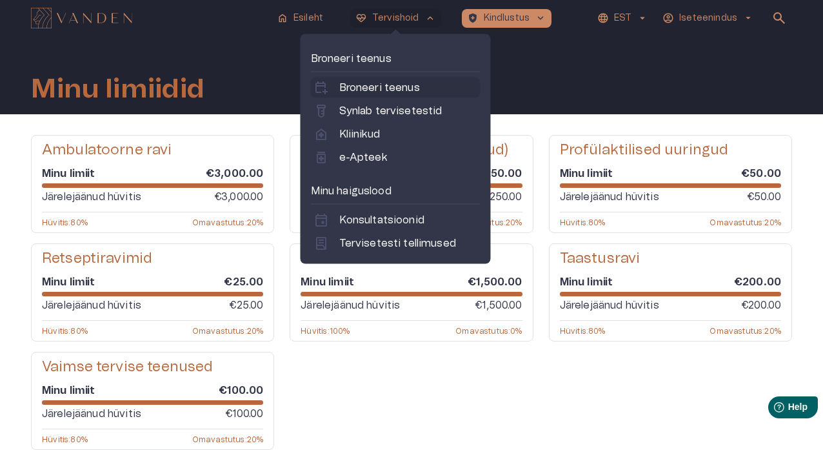
click at [415, 82] on p "Broneeri teenus" at bounding box center [379, 87] width 81 height 15
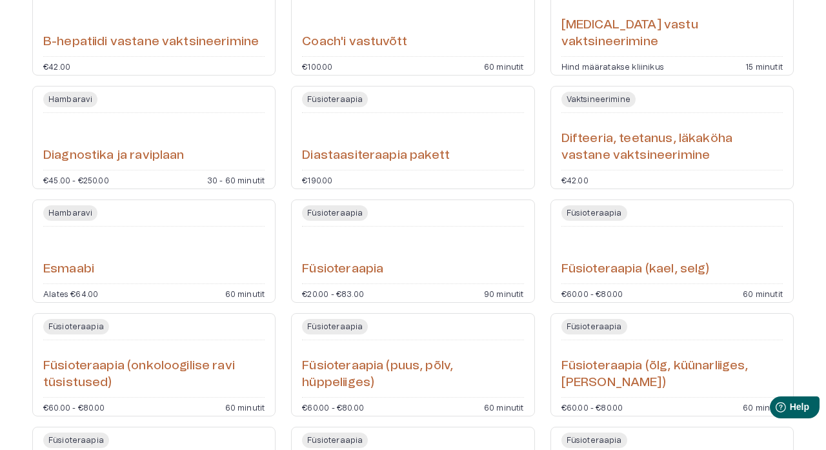
scroll to position [407, 0]
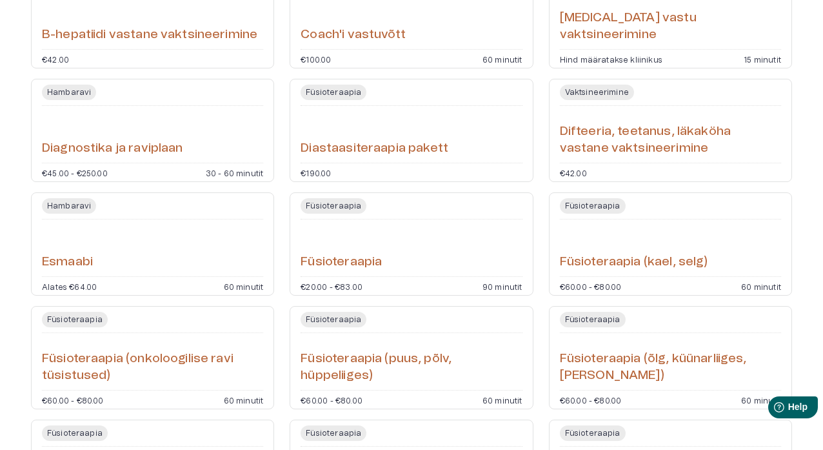
click at [461, 280] on div "Füsioteraapia Füsioteraapia €20.00 - €83.00 90 minutit" at bounding box center [411, 243] width 243 height 103
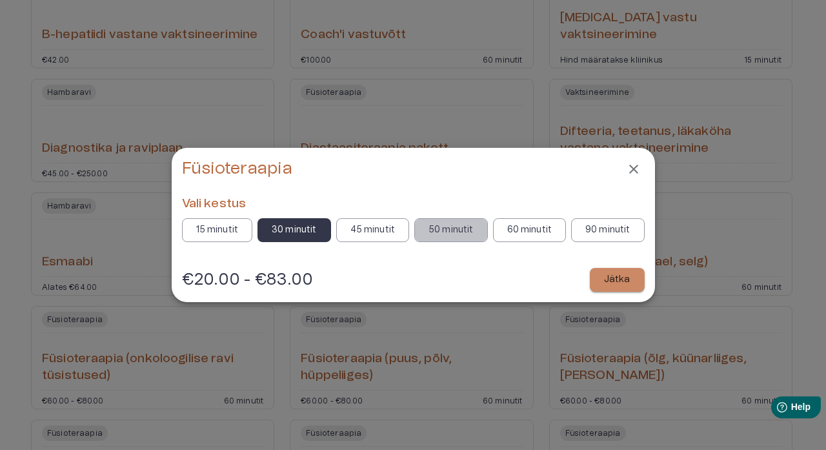
click at [437, 232] on p "50 minutit" at bounding box center [450, 230] width 45 height 14
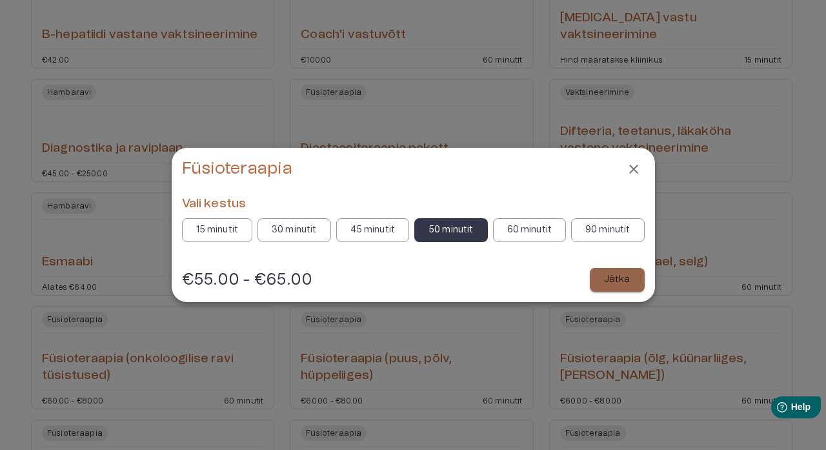
click at [614, 285] on p "Jätka" at bounding box center [617, 280] width 26 height 14
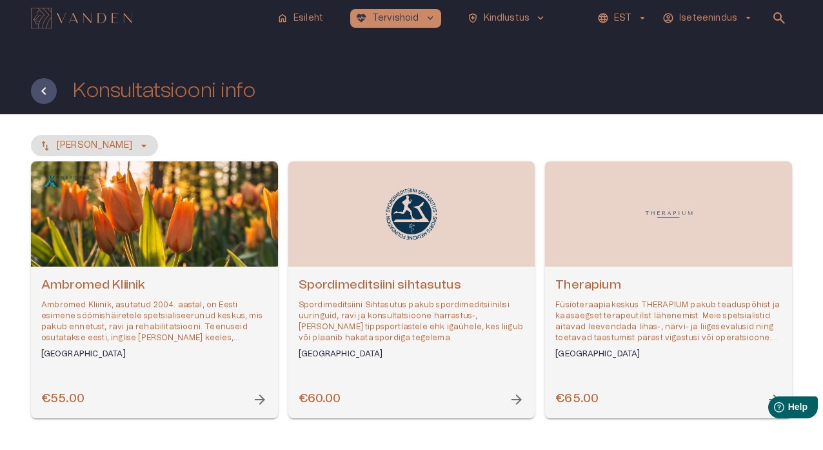
click at [391, 399] on div "€60.00 arrow_forward" at bounding box center [412, 398] width 226 height 17
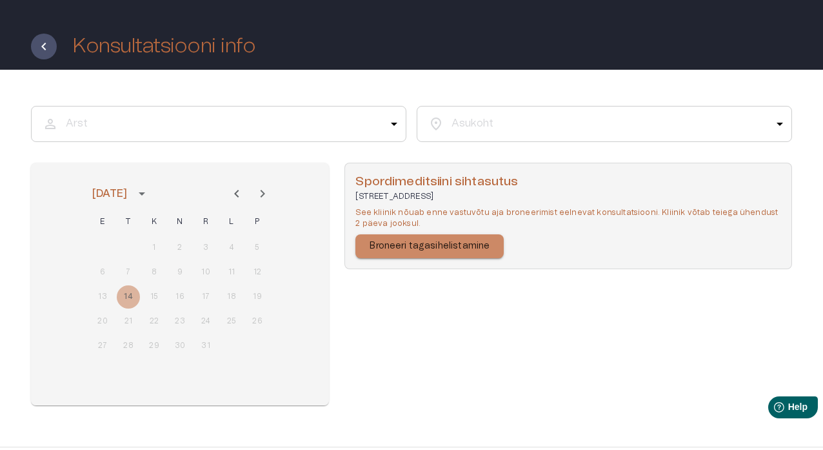
scroll to position [57, 0]
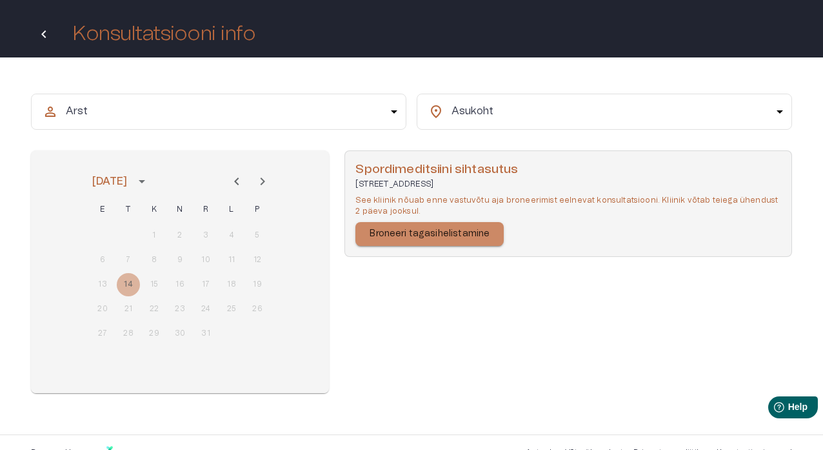
click at [52, 35] on button "Tagasi" at bounding box center [44, 34] width 26 height 26
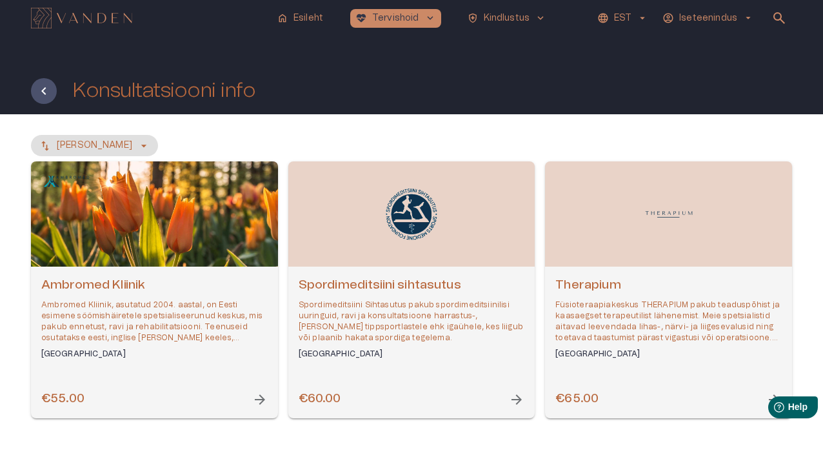
click at [586, 401] on h6 "€65.00" at bounding box center [576, 398] width 43 height 17
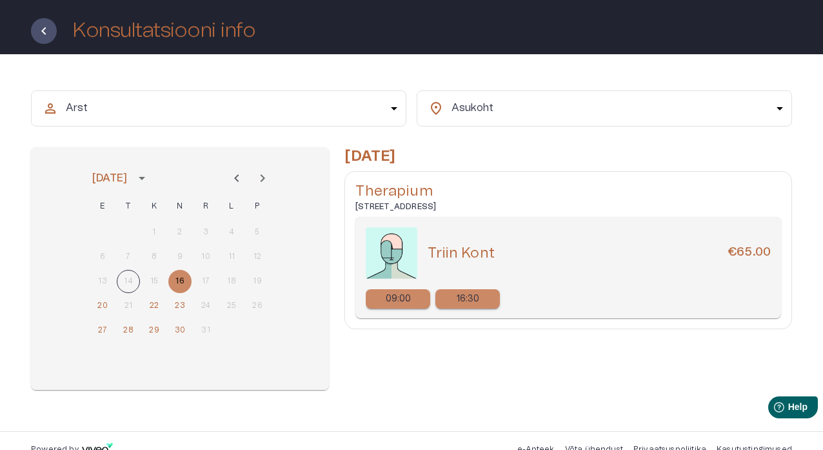
scroll to position [63, 0]
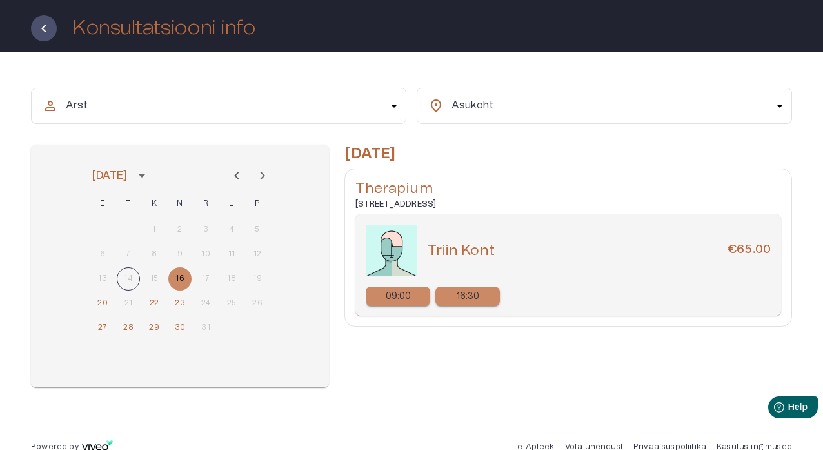
click at [482, 295] on div "16:30" at bounding box center [467, 295] width 65 height 19
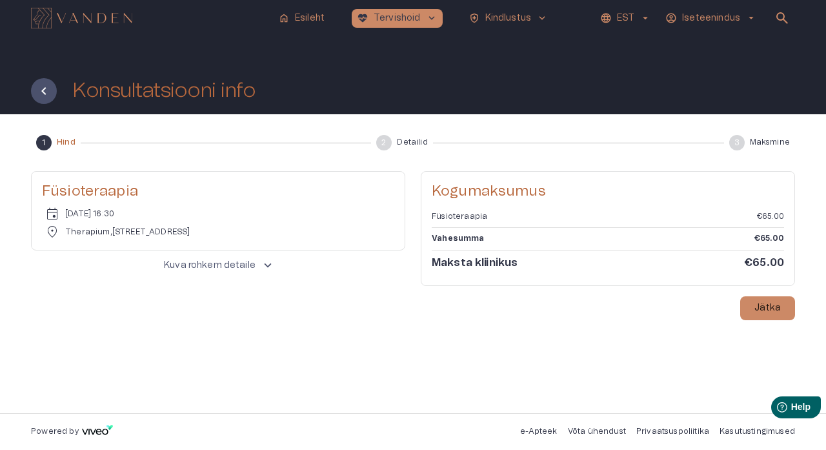
click at [266, 270] on span "keyboard_arrow_up" at bounding box center [268, 265] width 14 height 14
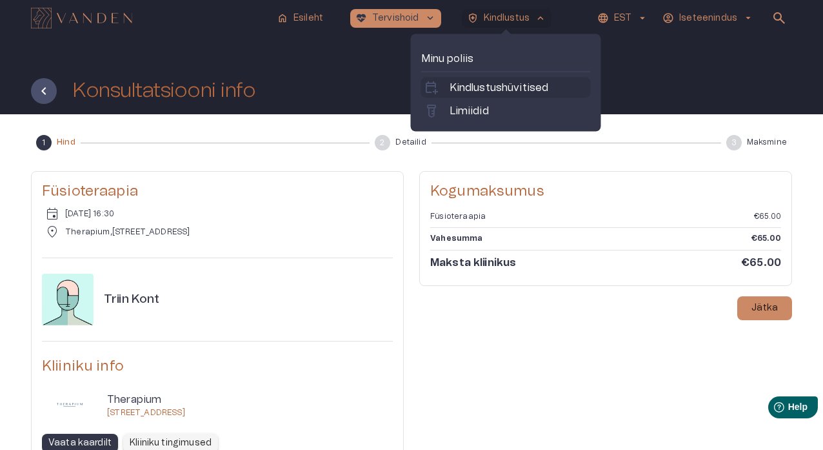
click at [517, 86] on p "Kindlustushüvitised" at bounding box center [499, 87] width 99 height 15
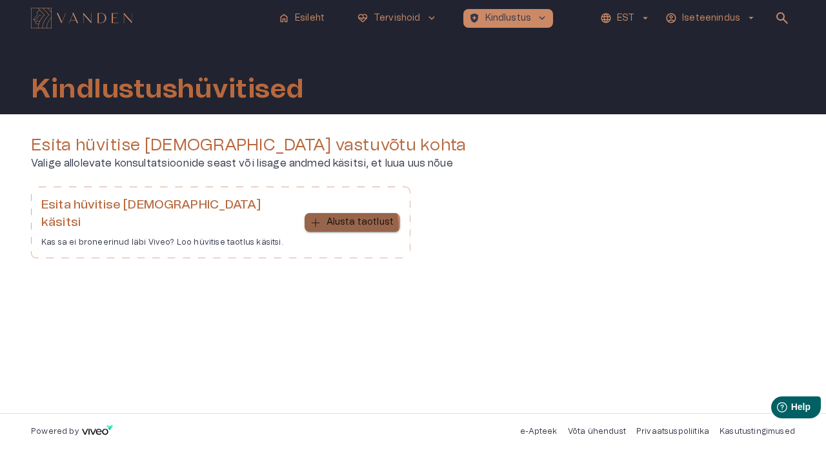
click at [339, 217] on p "Alusta taotlust" at bounding box center [359, 222] width 67 height 14
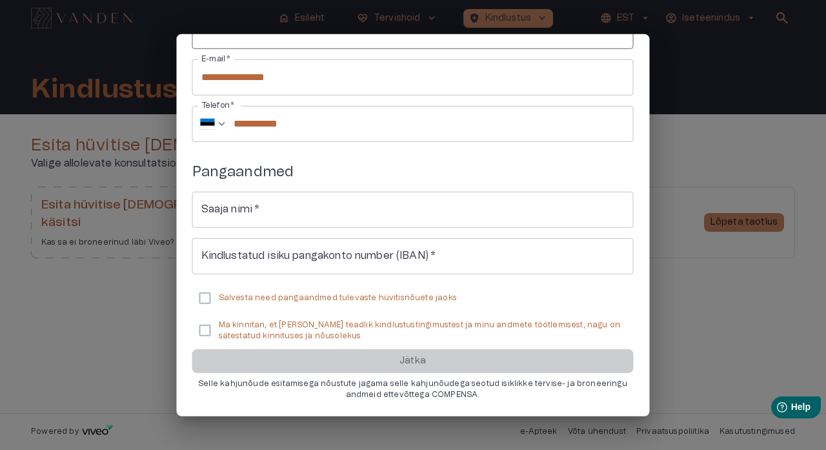
scroll to position [194, 0]
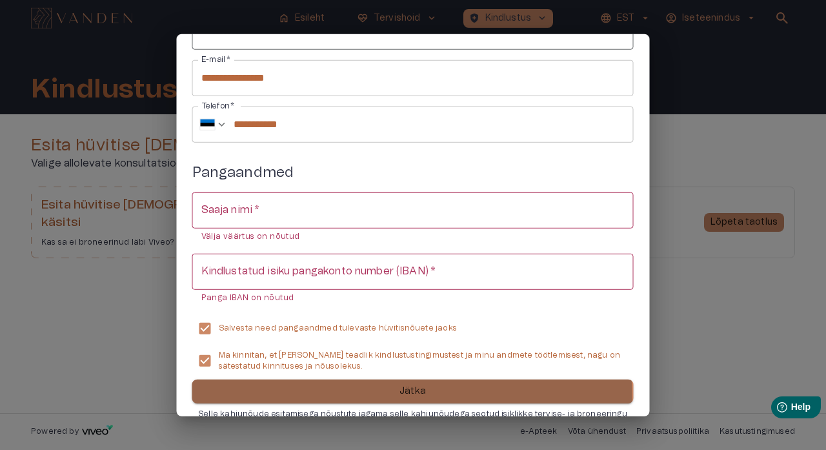
click at [337, 395] on button "Jätka" at bounding box center [412, 391] width 441 height 24
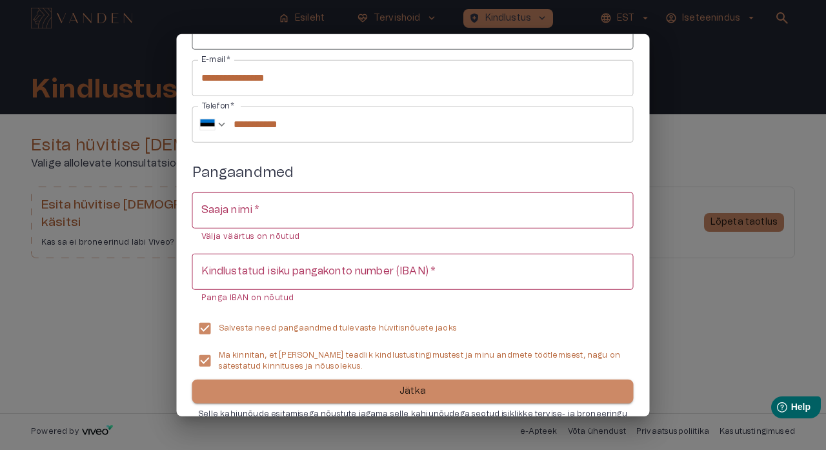
click at [353, 390] on button "Jätka" at bounding box center [412, 391] width 441 height 24
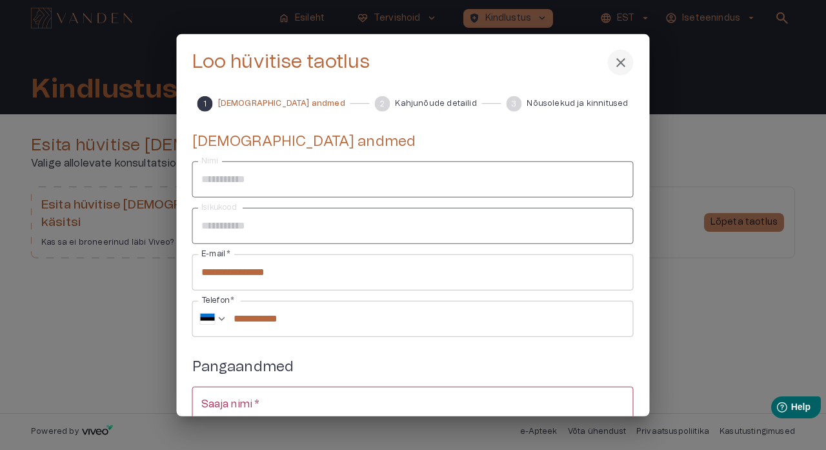
scroll to position [0, 0]
click at [615, 64] on span "close" at bounding box center [620, 61] width 15 height 15
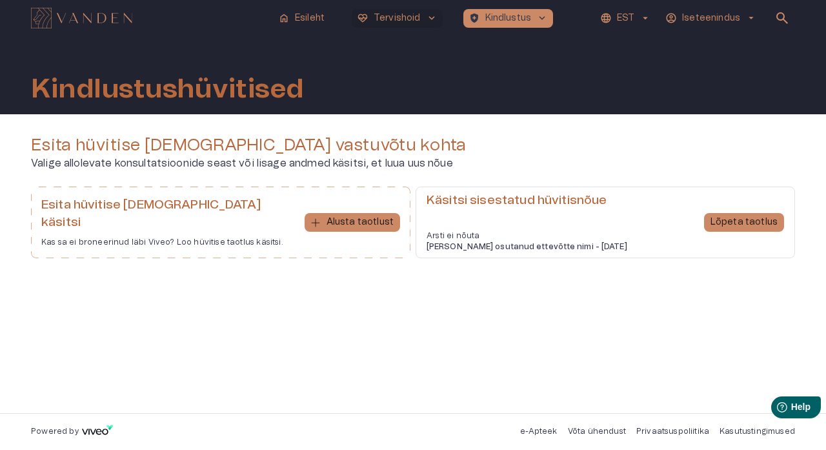
click at [431, 19] on span "keyboard_arrow_down" at bounding box center [432, 18] width 12 height 12
click at [423, 15] on button "[MEDICAL_DATA]_heart Tervishoid keyboard_arrow_down" at bounding box center [397, 18] width 91 height 19
click at [426, 18] on span "keyboard_arrow_down" at bounding box center [432, 18] width 12 height 12
click at [443, 319] on div "Esita hüvitise taotlus vastuvõtu kohta [PERSON_NAME] allolevate konsultatsiooni…" at bounding box center [413, 263] width 764 height 257
click at [530, 241] on h6 "Teenust osutanud ettevõtte nimi - [DATE]" at bounding box center [526, 246] width 201 height 11
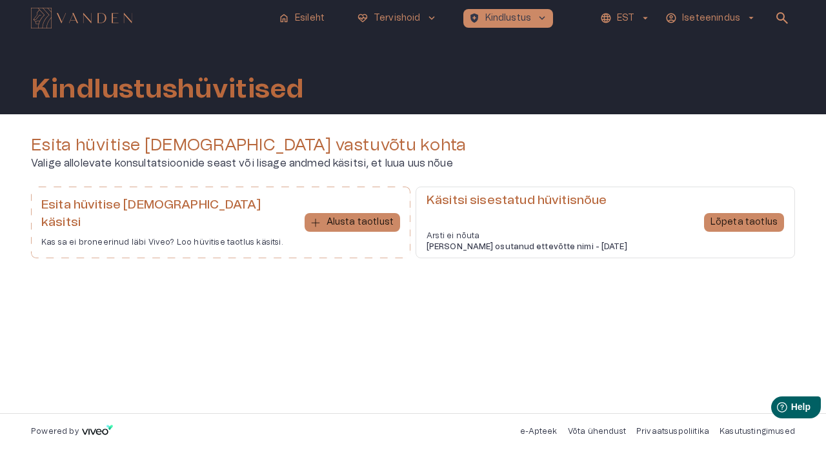
click at [575, 230] on p "Arsti ei nõuta" at bounding box center [526, 235] width 201 height 11
click at [670, 215] on p "Lõpeta taotlus" at bounding box center [743, 222] width 67 height 14
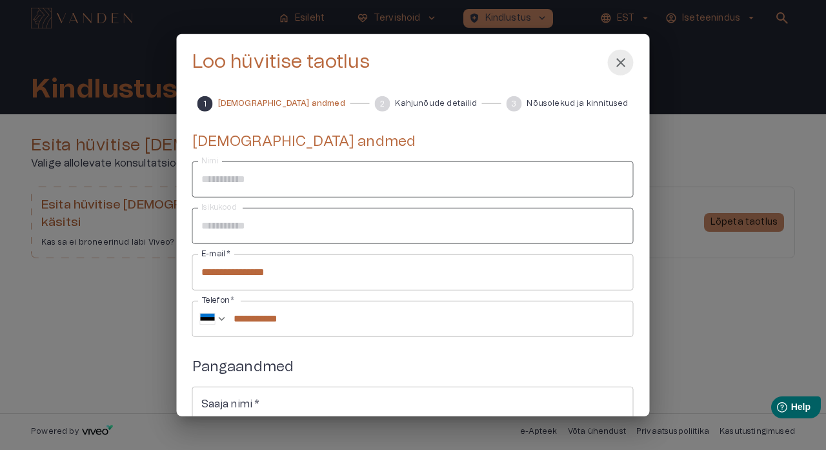
click at [621, 57] on span "close" at bounding box center [620, 61] width 15 height 15
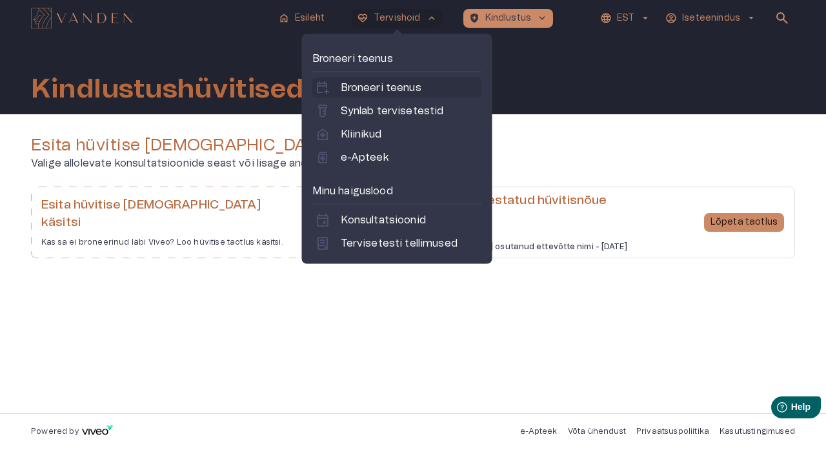
click at [373, 92] on p "Broneeri teenus" at bounding box center [381, 87] width 81 height 15
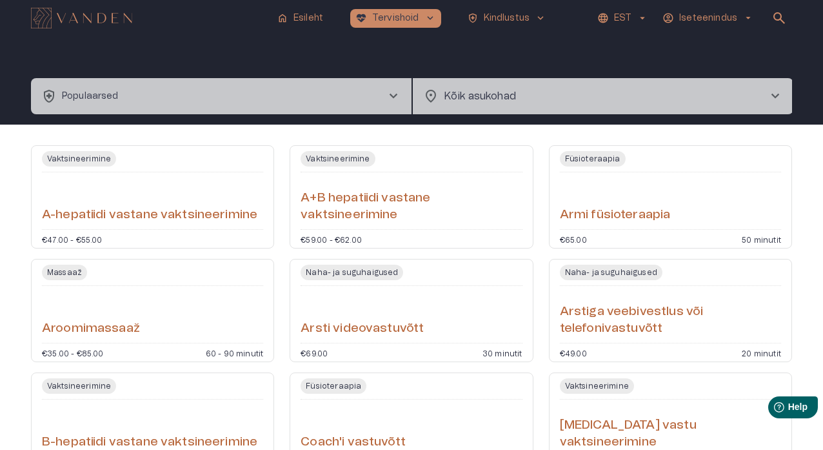
click at [399, 96] on span "chevron_right" at bounding box center [393, 95] width 15 height 15
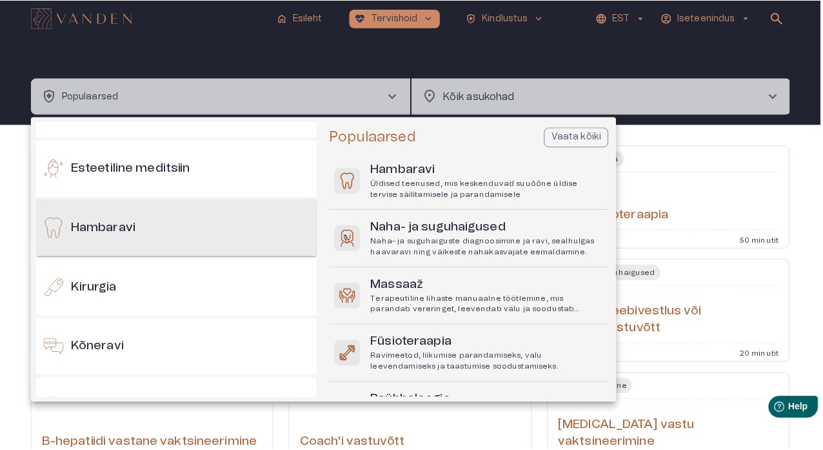
scroll to position [104, 0]
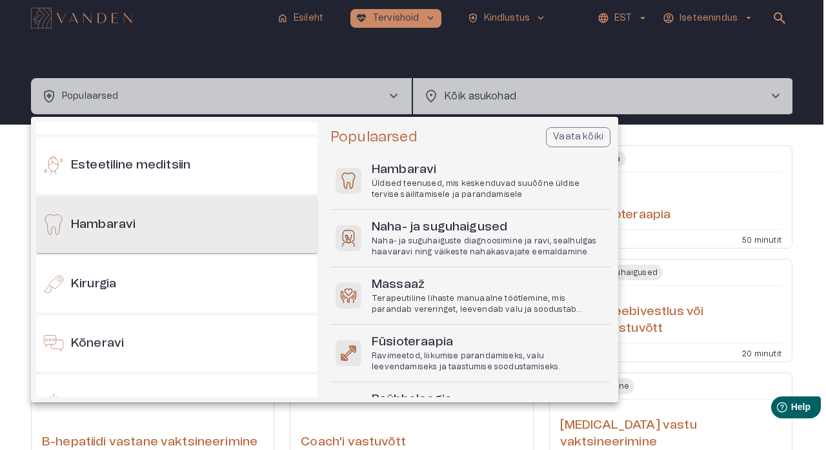
click at [159, 232] on div "Hambaravi" at bounding box center [176, 224] width 281 height 57
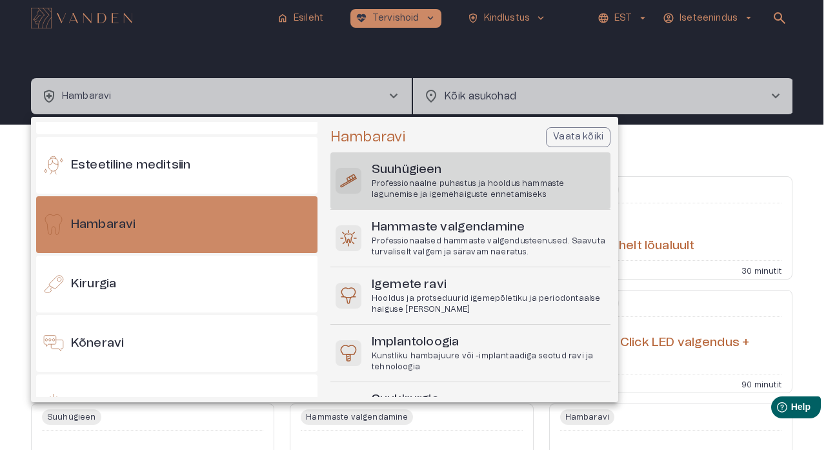
click at [409, 175] on h6 "Suuhügieen" at bounding box center [489, 169] width 234 height 17
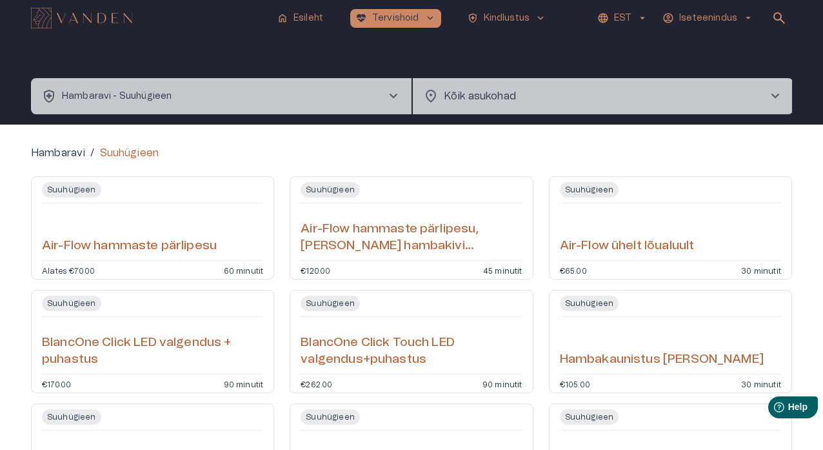
click at [408, 249] on h6 "Air-Flow hammaste pärlipesu, [PERSON_NAME] hambakivi eemaldamiseta" at bounding box center [411, 238] width 221 height 34
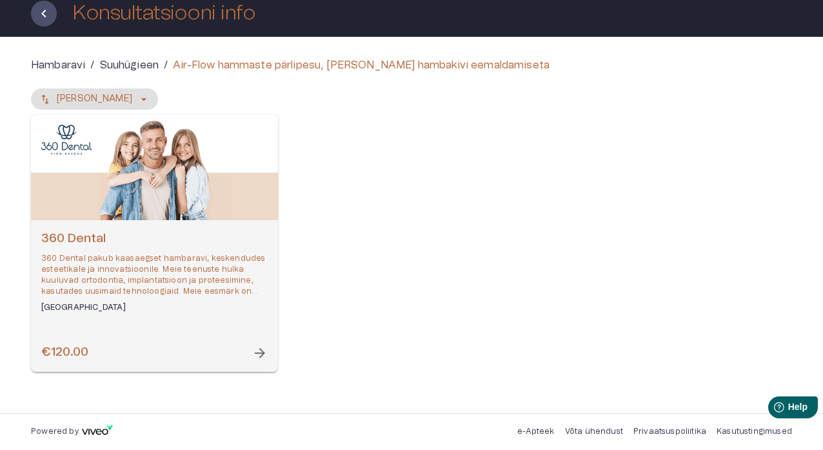
scroll to position [77, 0]
click at [259, 349] on span "arrow_forward" at bounding box center [259, 352] width 15 height 15
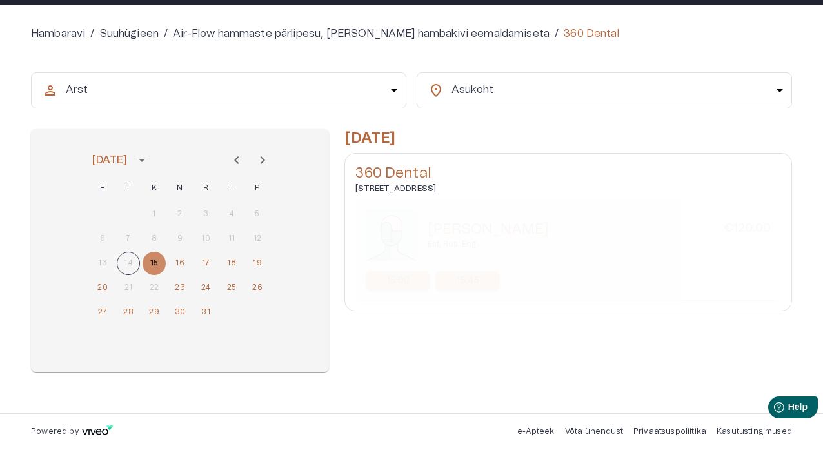
scroll to position [109, 0]
click at [399, 278] on p "15:00" at bounding box center [398, 281] width 23 height 14
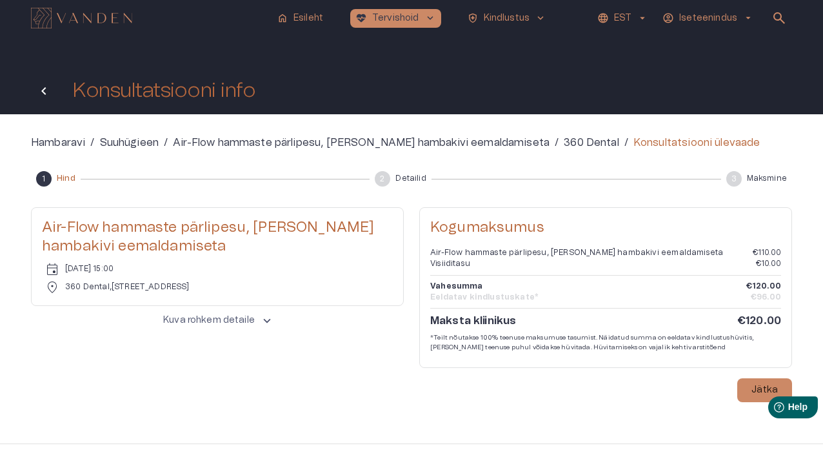
click at [48, 97] on icon "Tagasi" at bounding box center [43, 90] width 15 height 15
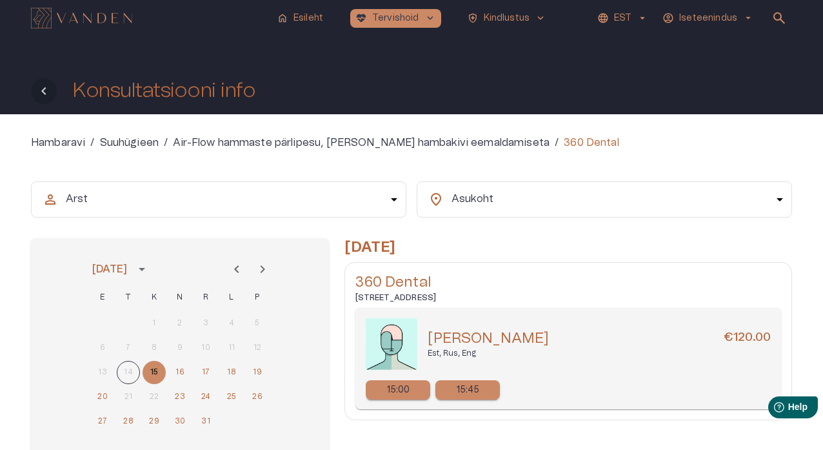
click at [45, 97] on icon "Tagasi" at bounding box center [43, 90] width 15 height 15
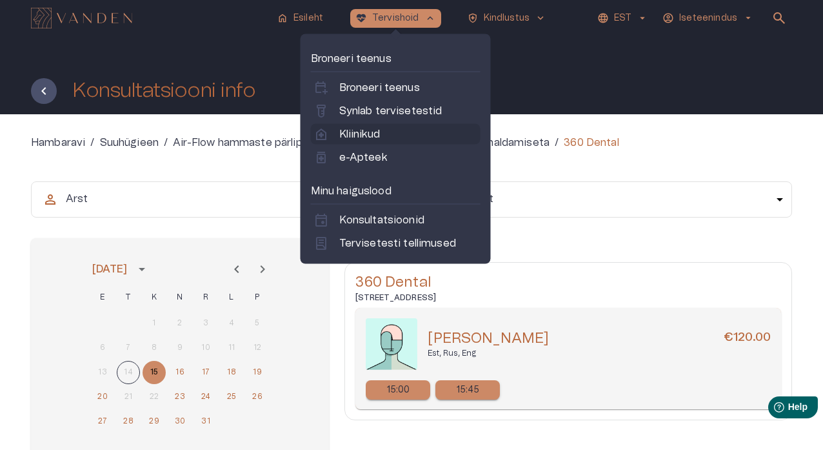
click at [379, 134] on p "Kliinikud" at bounding box center [359, 133] width 41 height 15
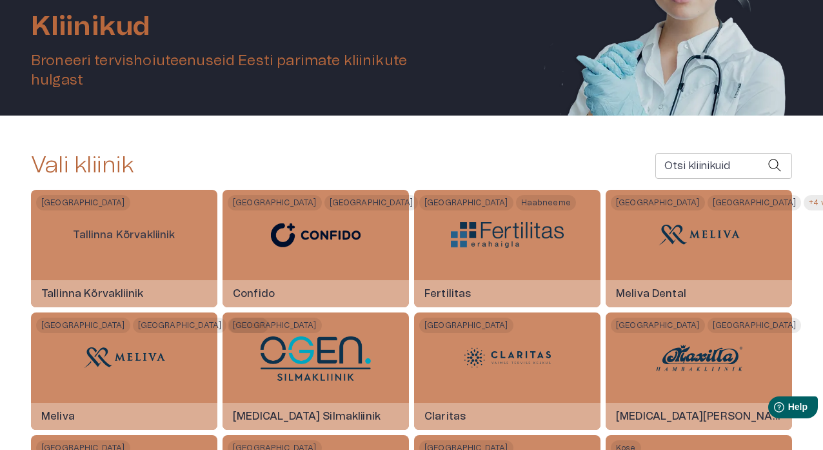
scroll to position [186, 0]
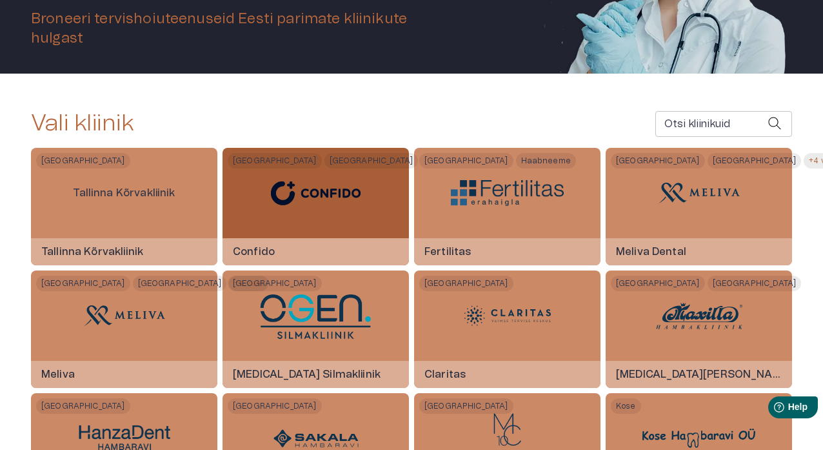
click at [368, 238] on div "Confido" at bounding box center [316, 251] width 186 height 27
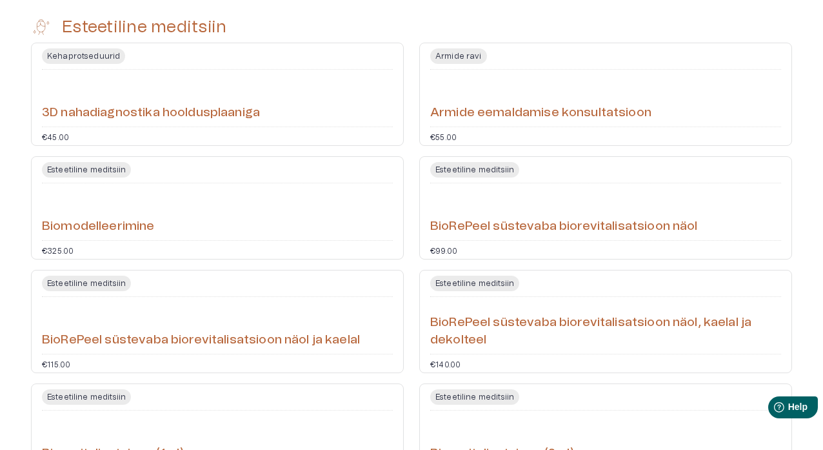
scroll to position [460, 0]
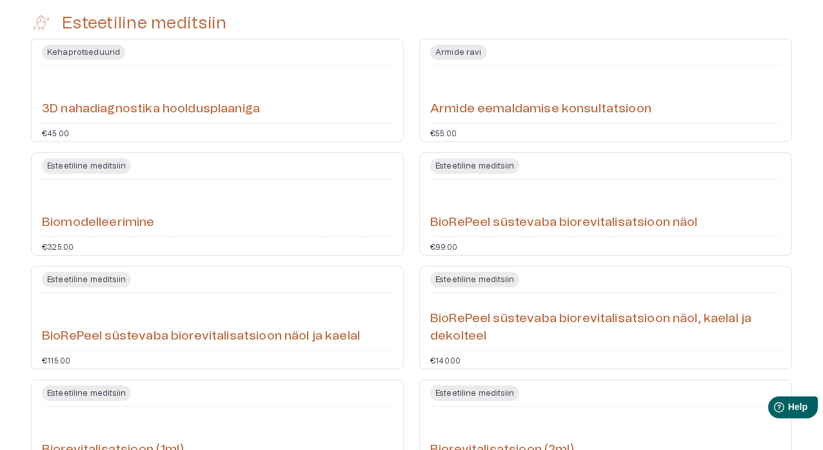
click at [253, 130] on div "€45.00" at bounding box center [217, 132] width 351 height 8
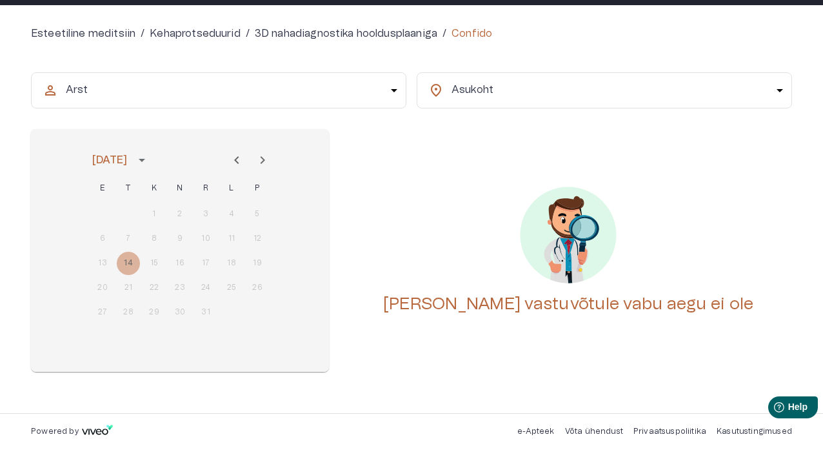
scroll to position [109, 0]
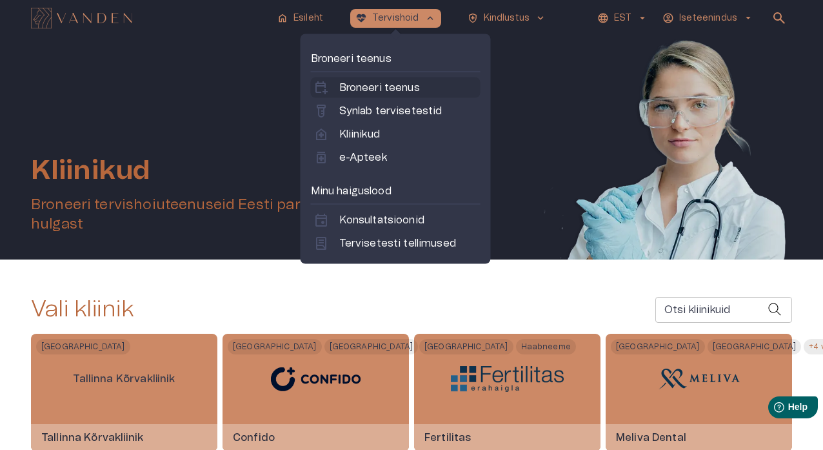
click at [397, 86] on p "Broneeri teenus" at bounding box center [379, 87] width 81 height 15
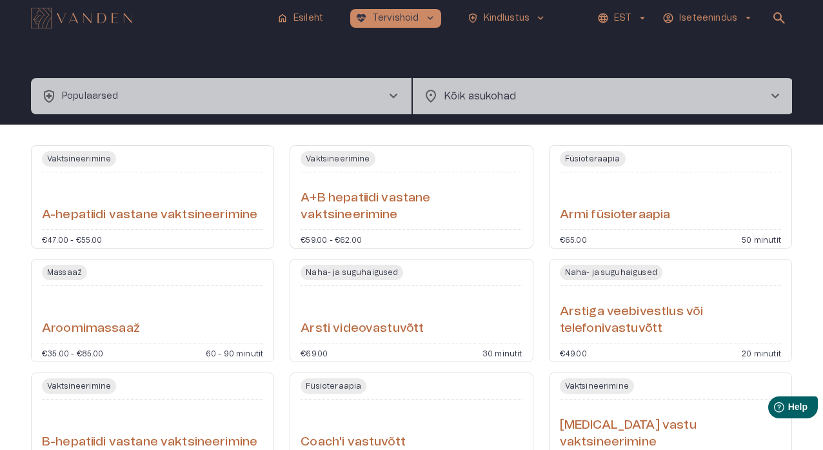
click at [399, 95] on span "chevron_right" at bounding box center [393, 95] width 15 height 15
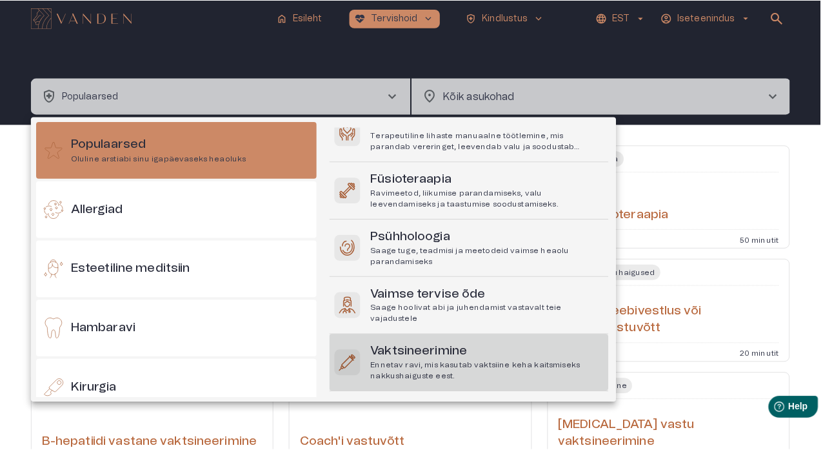
scroll to position [163, 0]
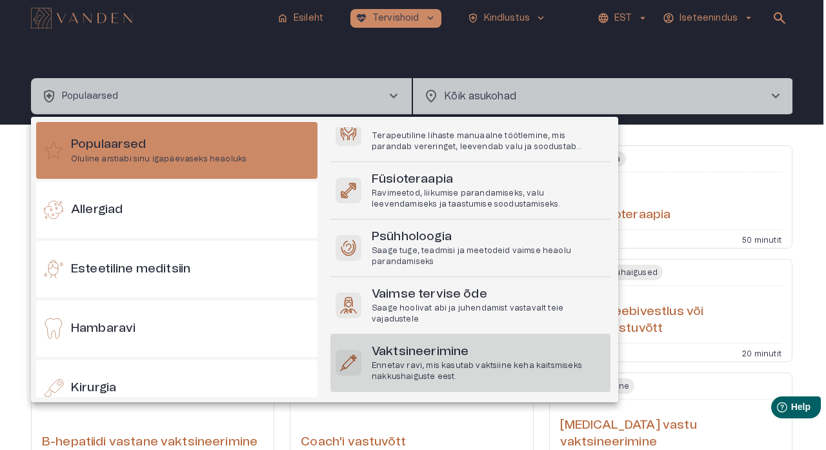
click at [447, 350] on h6 "Vaktsineerimine" at bounding box center [489, 351] width 234 height 17
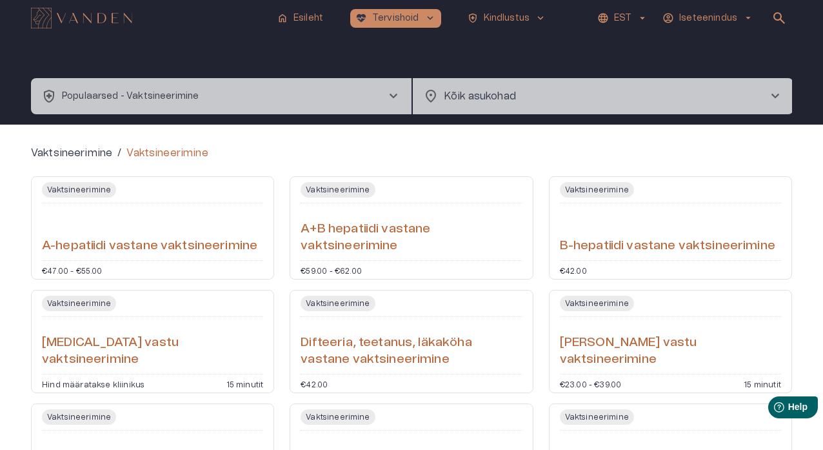
click at [395, 264] on div "Vaktsineerimine A+B hepatiidi vastane vaktsineerimine €59.00 - €62.00" at bounding box center [411, 227] width 243 height 103
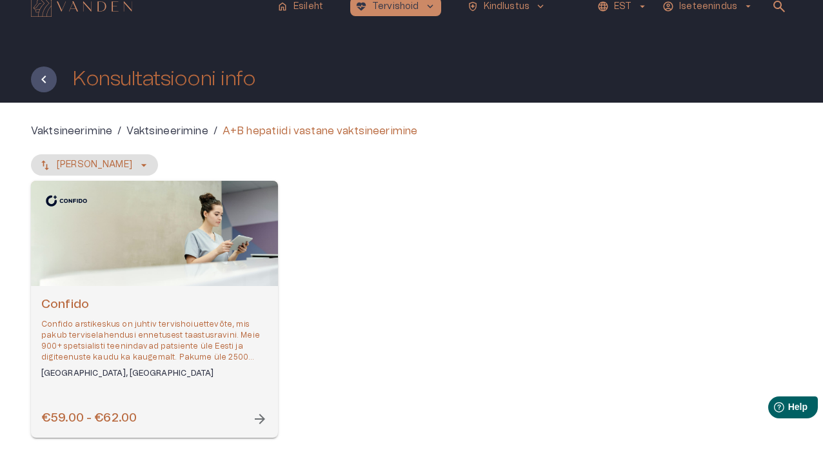
scroll to position [13, 0]
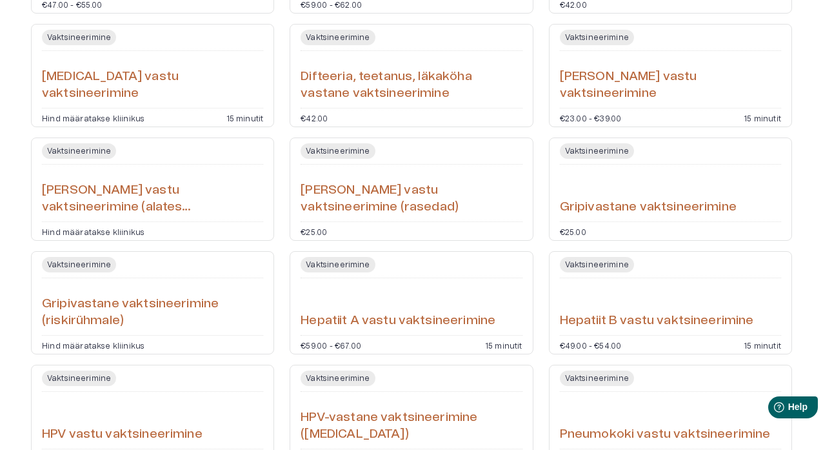
scroll to position [268, 0]
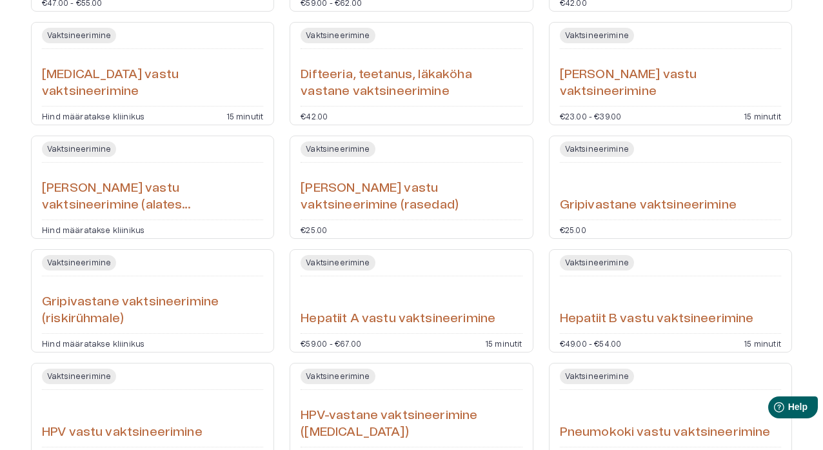
click at [432, 226] on div "€25.00" at bounding box center [411, 229] width 221 height 8
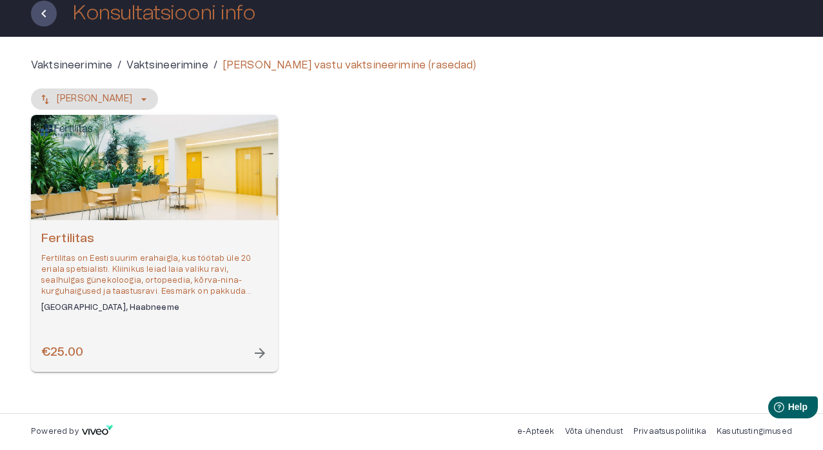
scroll to position [77, 0]
click at [261, 350] on span "arrow_forward" at bounding box center [259, 352] width 15 height 15
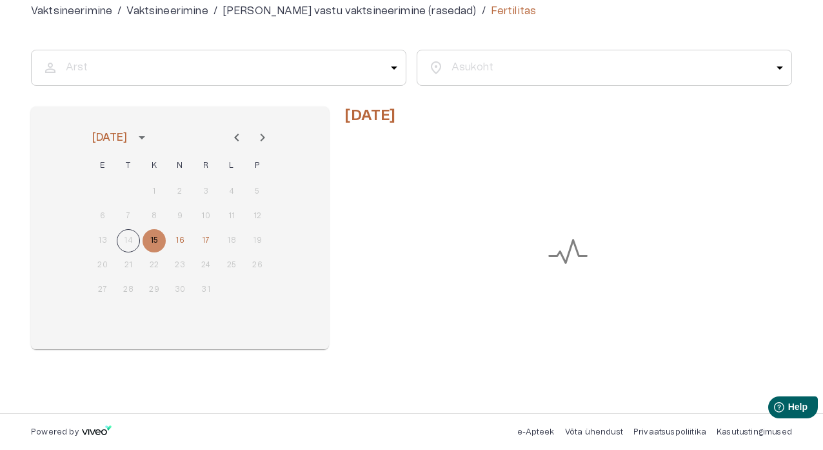
scroll to position [132, 0]
click at [208, 239] on button "17" at bounding box center [205, 240] width 23 height 23
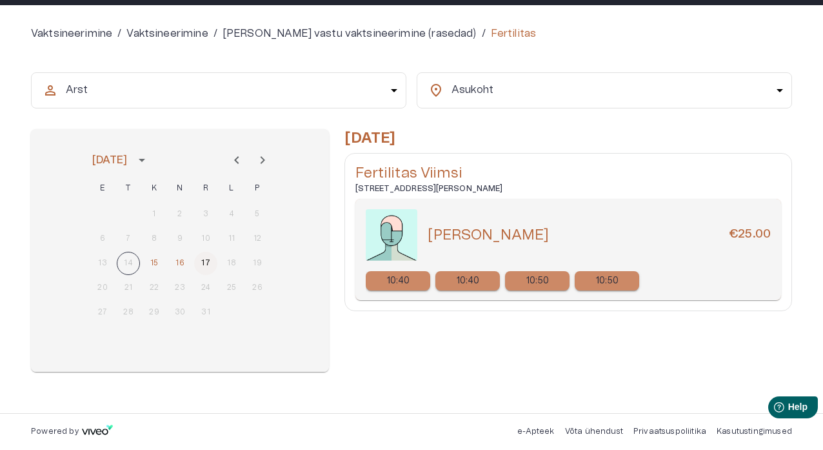
scroll to position [109, 0]
click at [543, 279] on p "10:50" at bounding box center [537, 281] width 23 height 14
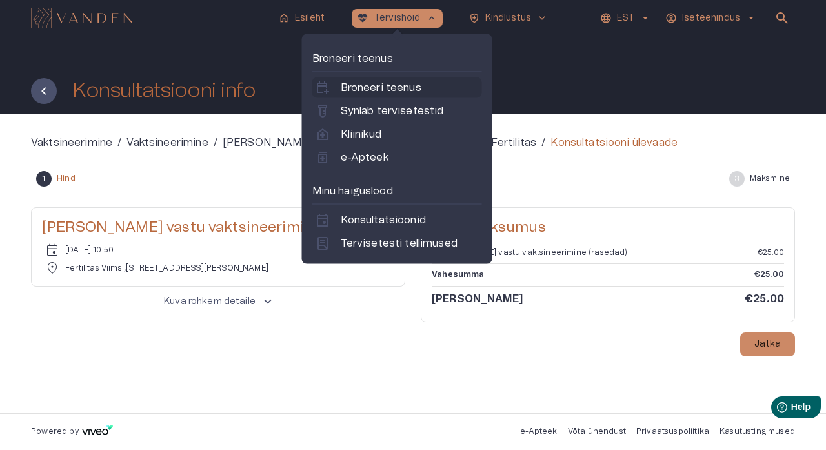
click at [412, 94] on p "Broneeri teenus" at bounding box center [381, 87] width 81 height 15
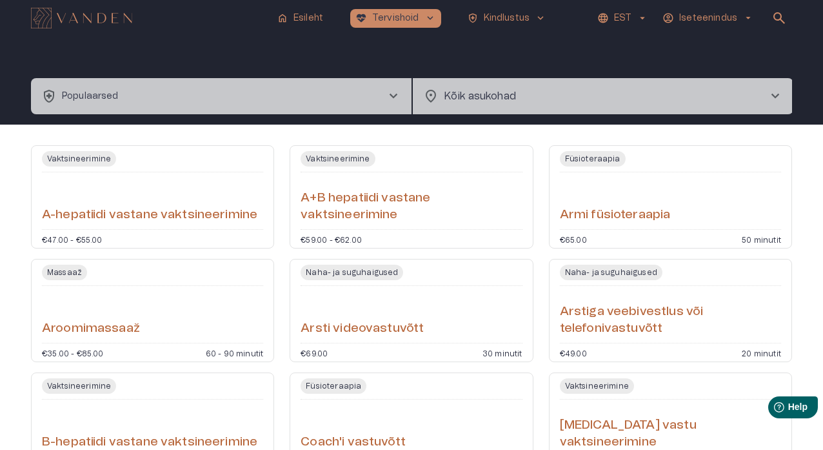
click at [670, 17] on span "arrow_drop_down" at bounding box center [749, 18] width 12 height 12
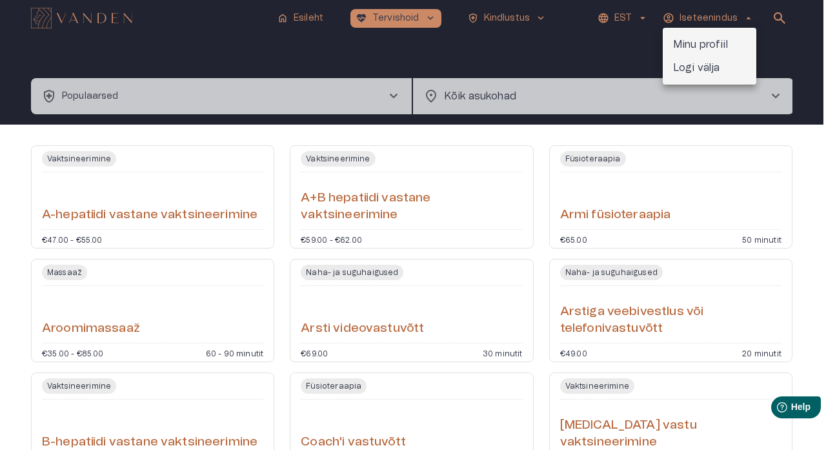
click at [670, 65] on p "Logi välja" at bounding box center [696, 67] width 47 height 15
